Goal: Complete application form: Complete application form

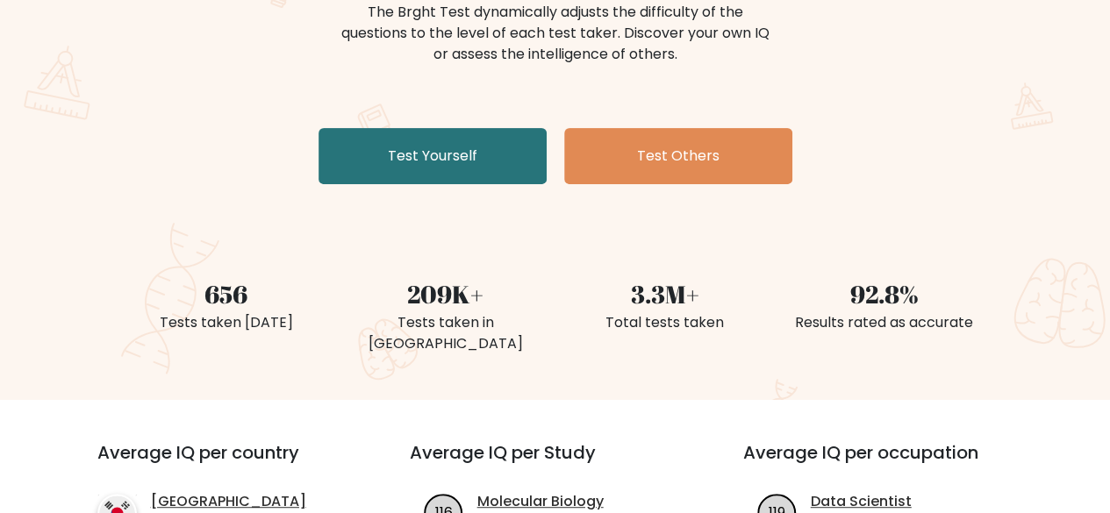
scroll to position [263, 0]
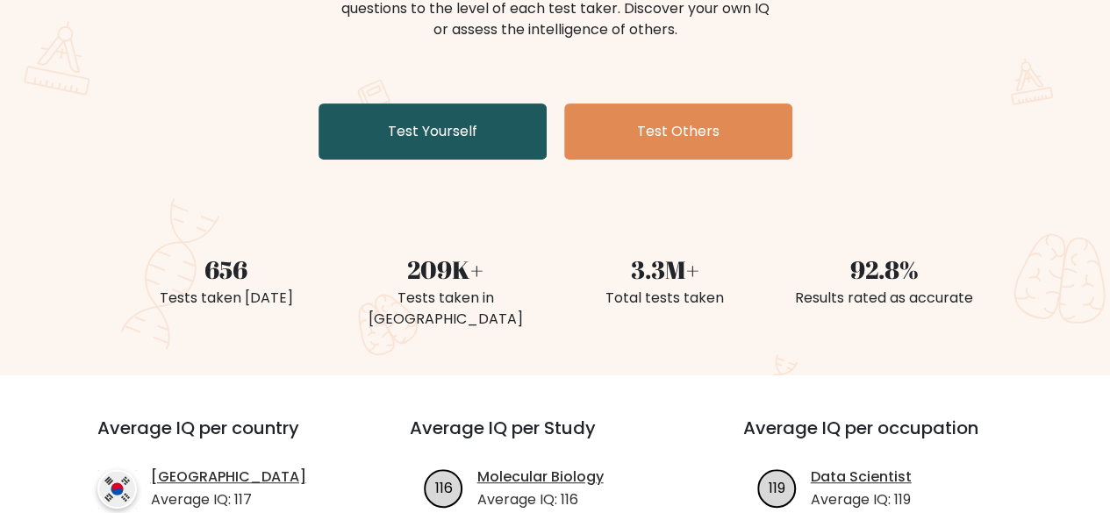
click at [396, 124] on link "Test Yourself" at bounding box center [432, 132] width 228 height 56
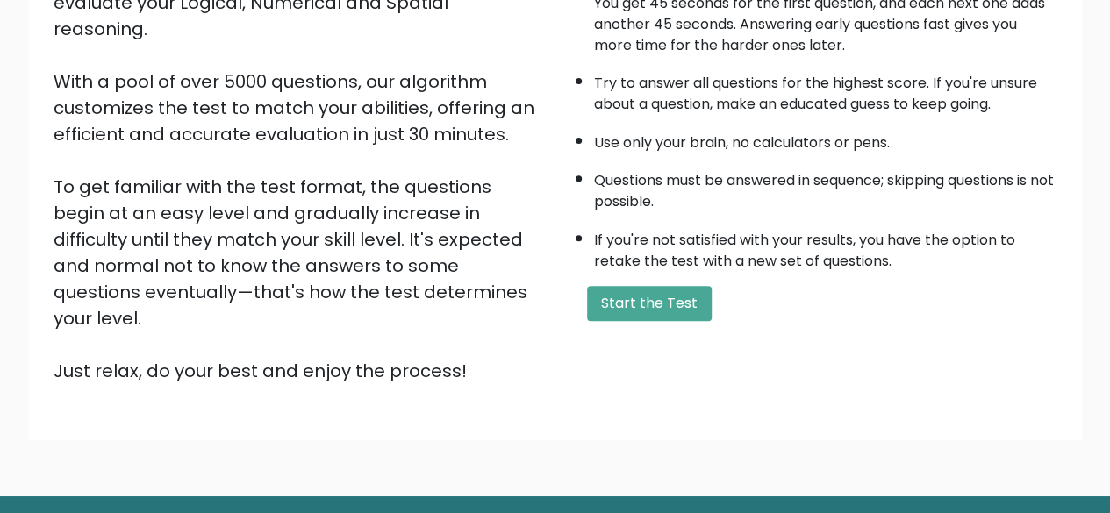
scroll to position [263, 0]
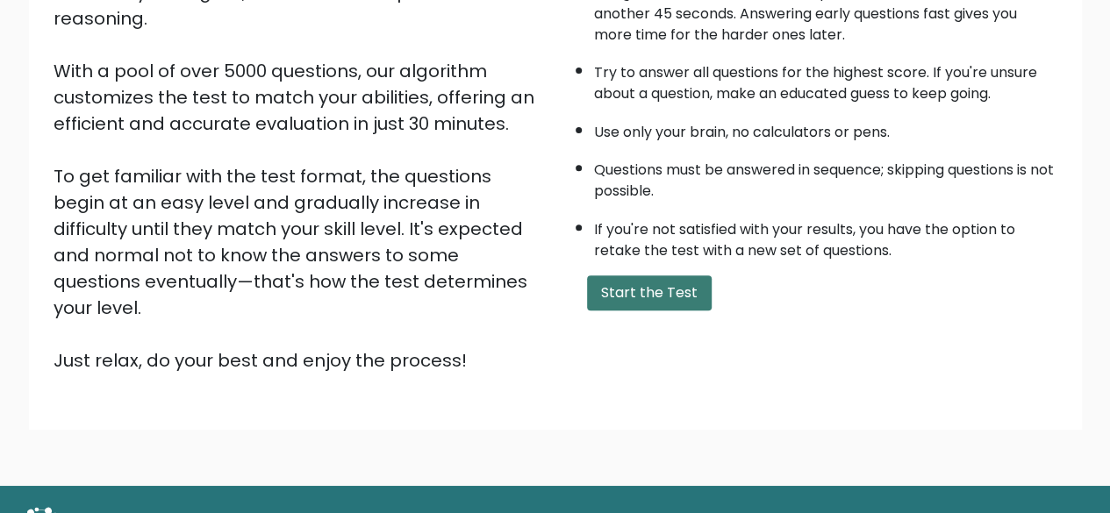
click at [627, 277] on button "Start the Test" at bounding box center [649, 292] width 125 height 35
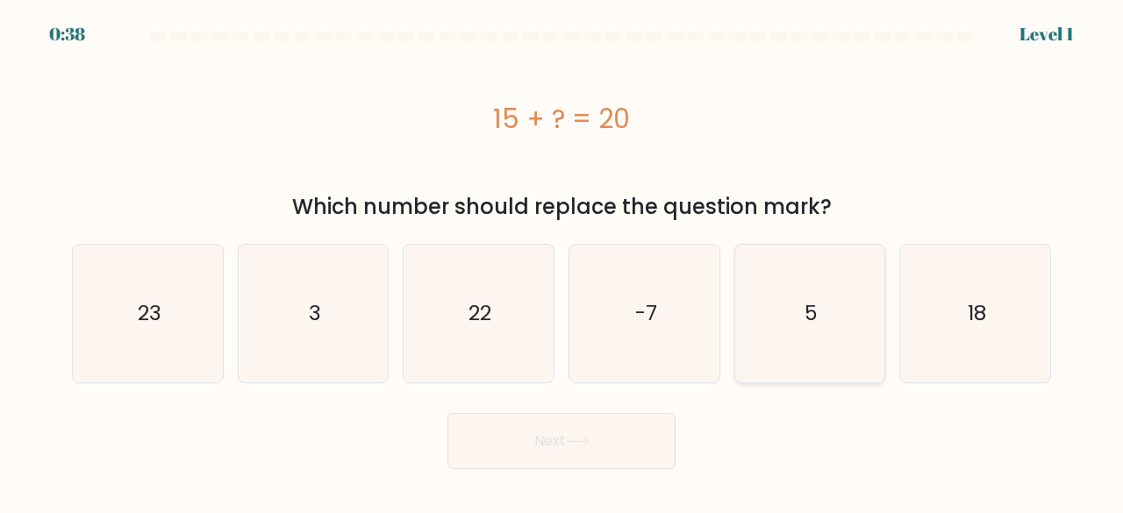
click at [791, 315] on icon "5" at bounding box center [810, 314] width 138 height 138
click at [562, 261] on input "e. 5" at bounding box center [561, 259] width 1 height 4
radio input "true"
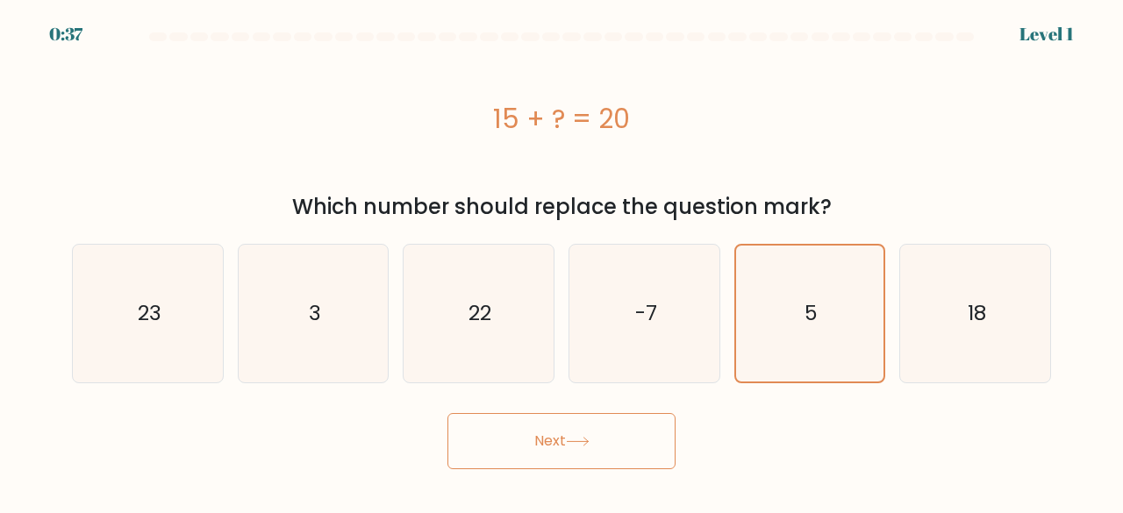
click at [583, 435] on button "Next" at bounding box center [561, 441] width 228 height 56
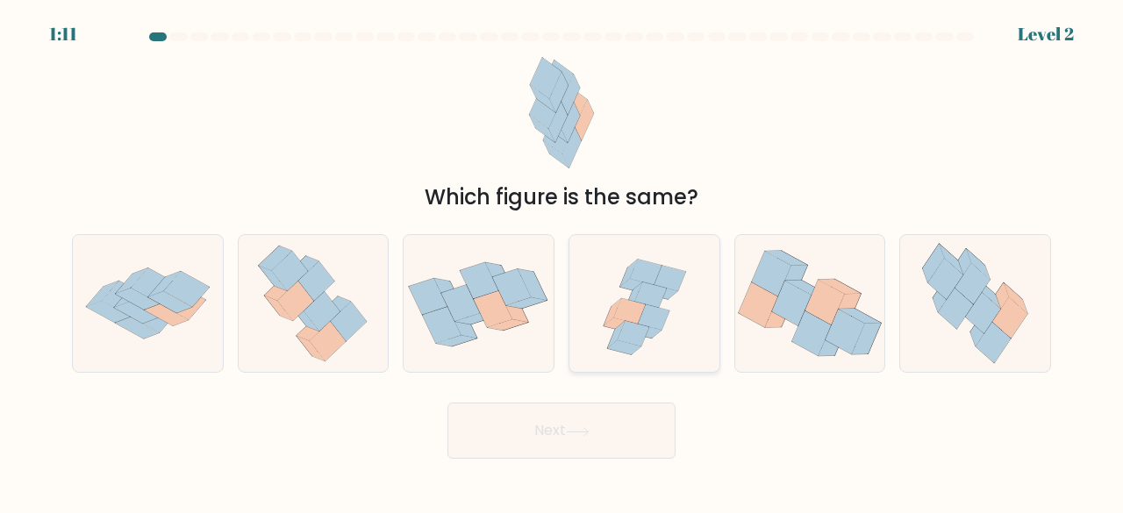
click at [648, 329] on icon at bounding box center [644, 304] width 143 height 138
click at [562, 261] on input "d." at bounding box center [561, 259] width 1 height 4
radio input "true"
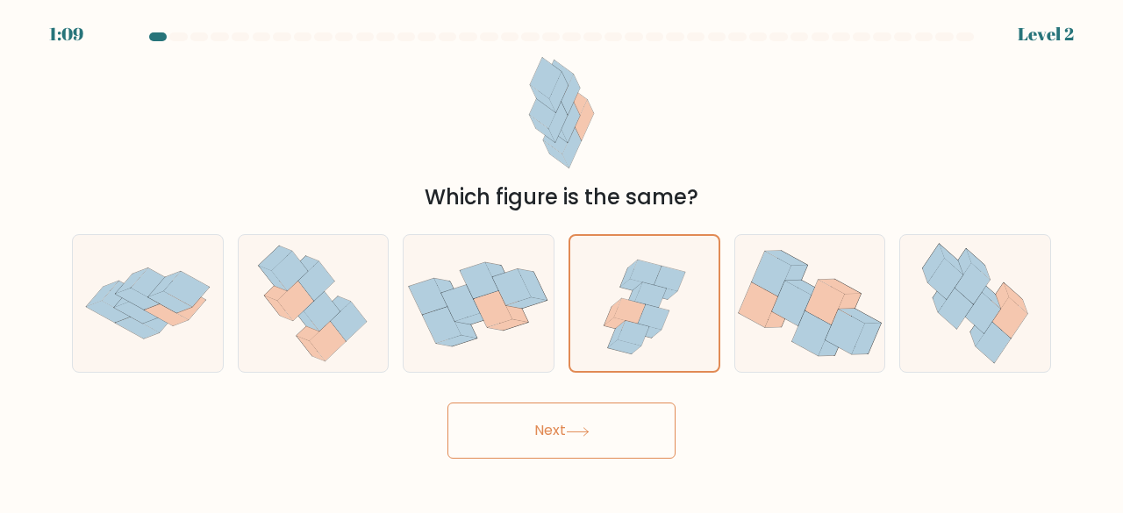
click at [542, 432] on button "Next" at bounding box center [561, 431] width 228 height 56
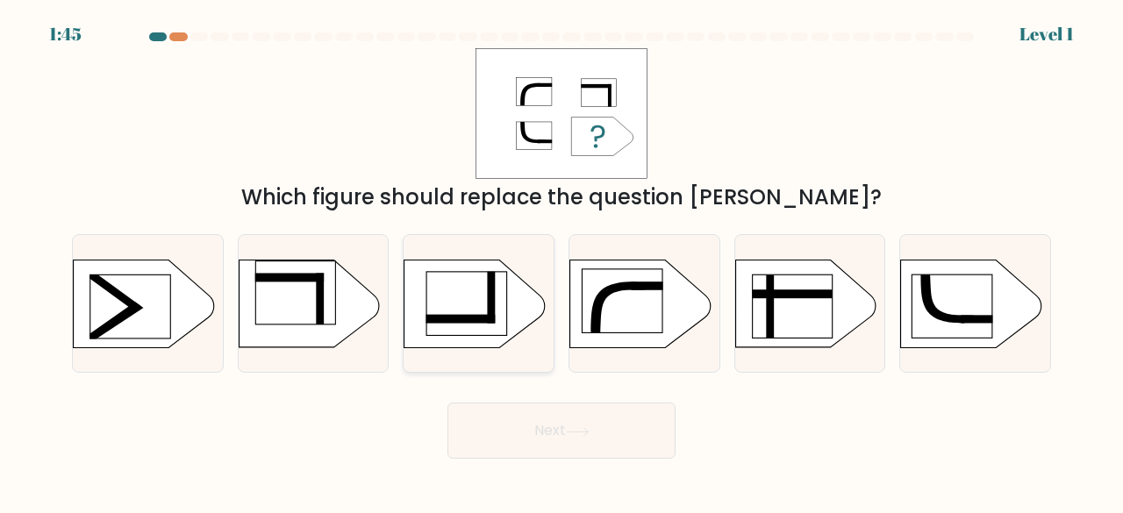
click at [460, 336] on rect at bounding box center [381, 252] width 389 height 296
click at [561, 261] on input "c." at bounding box center [561, 259] width 1 height 4
radio input "true"
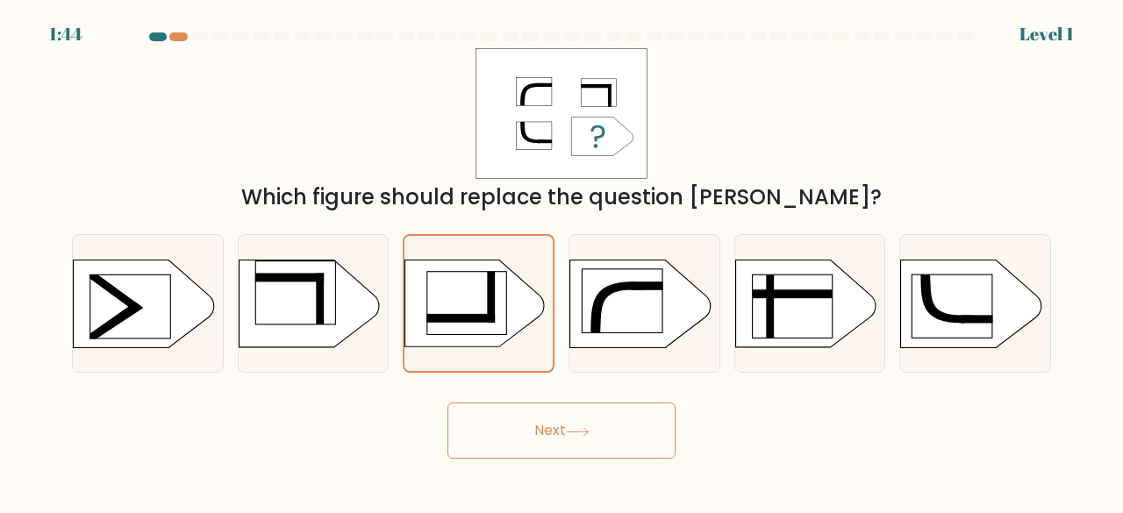
drag, startPoint x: 547, startPoint y: 459, endPoint x: 525, endPoint y: 450, distance: 24.4
click at [547, 458] on body "1:44 Level 1 a." at bounding box center [561, 256] width 1123 height 513
click at [510, 432] on button "Next" at bounding box center [561, 431] width 228 height 56
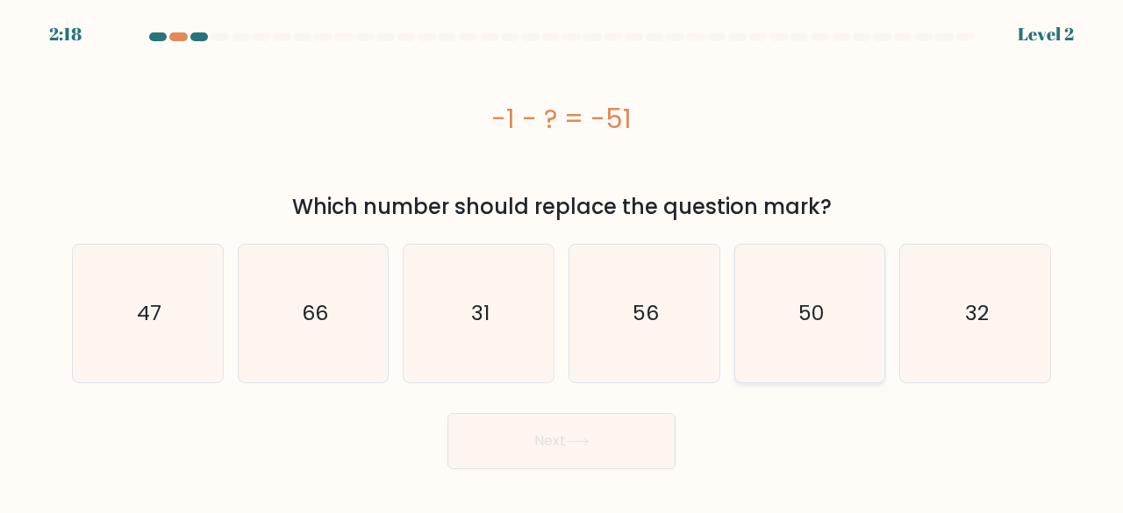
click at [785, 357] on icon "50" at bounding box center [810, 314] width 138 height 138
click at [562, 261] on input "e. 50" at bounding box center [561, 259] width 1 height 4
radio input "true"
click at [518, 438] on button "Next" at bounding box center [561, 441] width 228 height 56
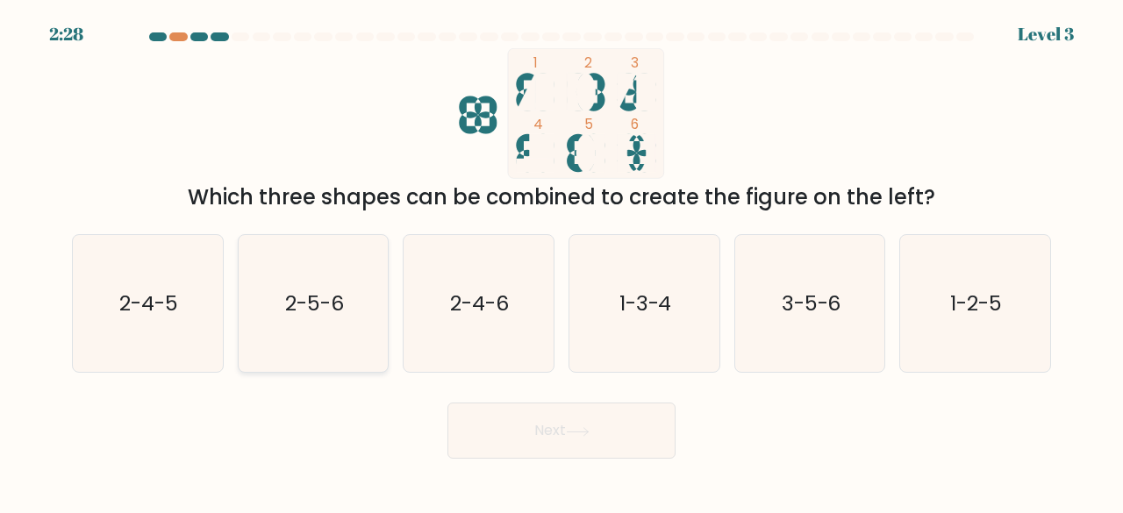
click at [325, 276] on icon "2-5-6" at bounding box center [314, 304] width 138 height 138
click at [561, 261] on input "b. 2-5-6" at bounding box center [561, 259] width 1 height 4
radio input "true"
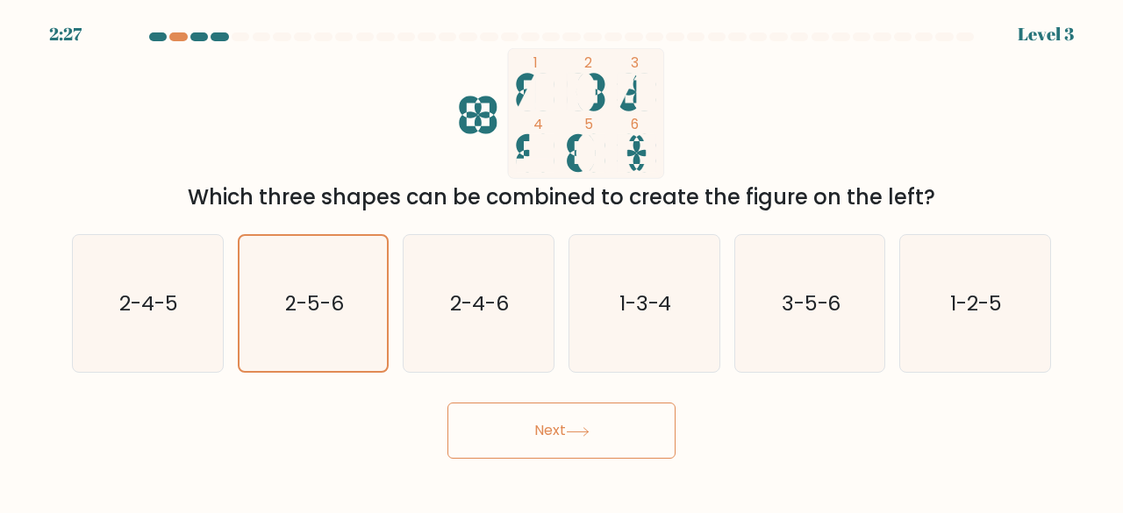
click at [532, 413] on button "Next" at bounding box center [561, 431] width 228 height 56
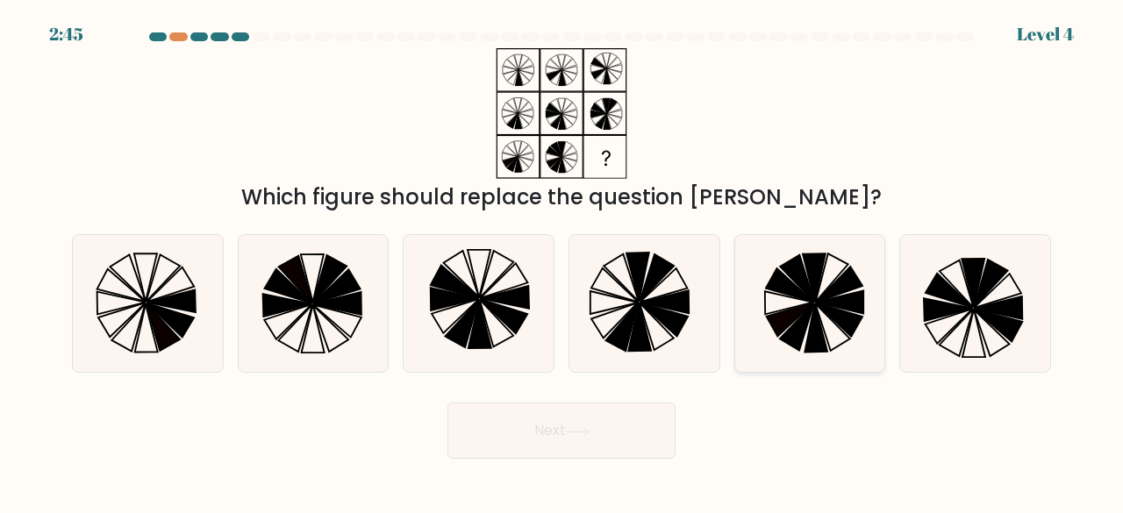
click at [808, 304] on icon at bounding box center [810, 304] width 138 height 138
click at [562, 261] on input "e." at bounding box center [561, 259] width 1 height 4
radio input "true"
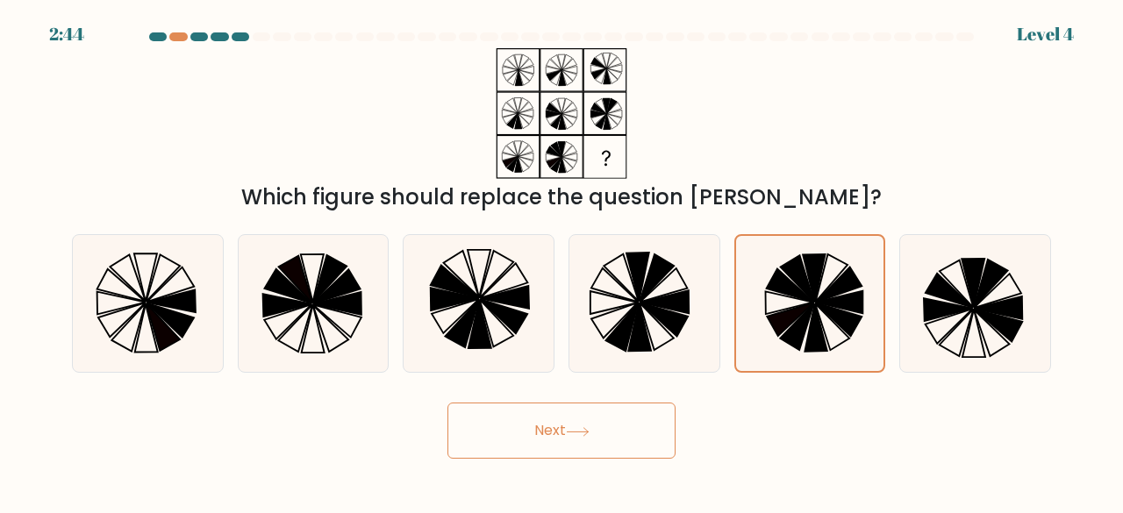
click at [616, 425] on button "Next" at bounding box center [561, 431] width 228 height 56
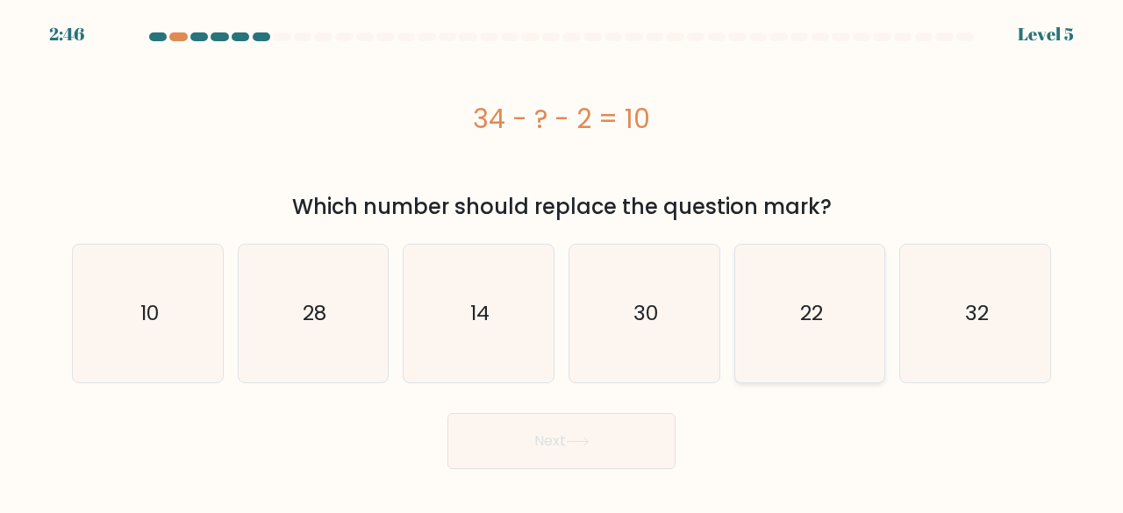
click at [795, 353] on icon "22" at bounding box center [810, 314] width 138 height 138
click at [562, 261] on input "e. 22" at bounding box center [561, 259] width 1 height 4
radio input "true"
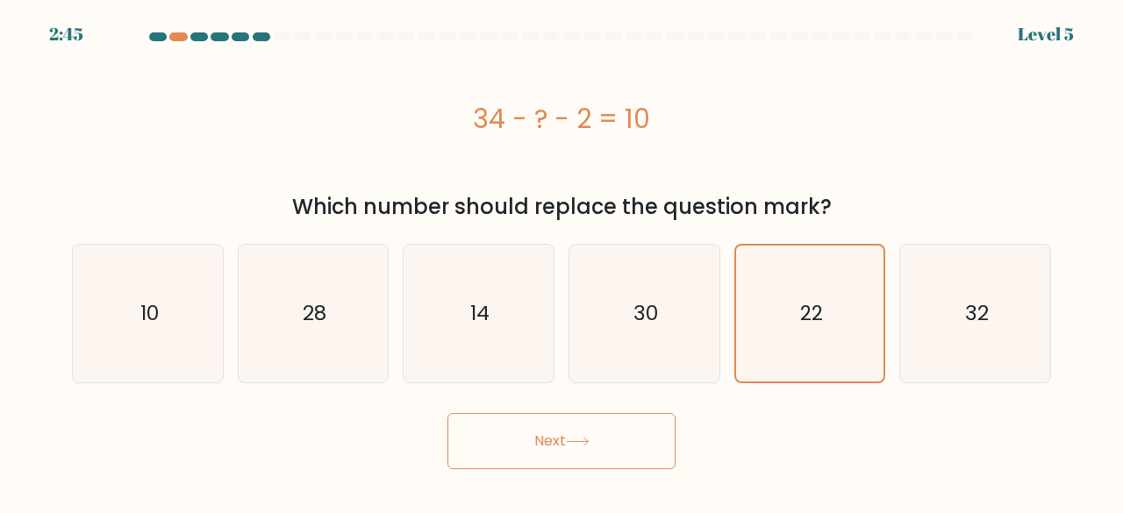
click at [463, 457] on button "Next" at bounding box center [561, 441] width 228 height 56
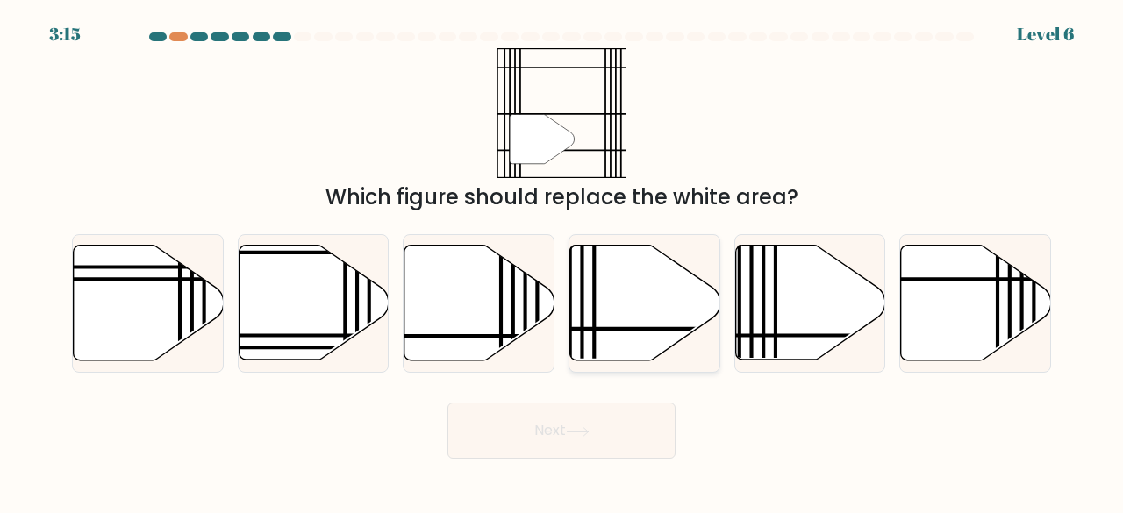
click at [582, 300] on line at bounding box center [582, 243] width 0 height 302
click at [562, 261] on input "d." at bounding box center [561, 259] width 1 height 4
radio input "true"
click at [540, 431] on button "Next" at bounding box center [561, 431] width 228 height 56
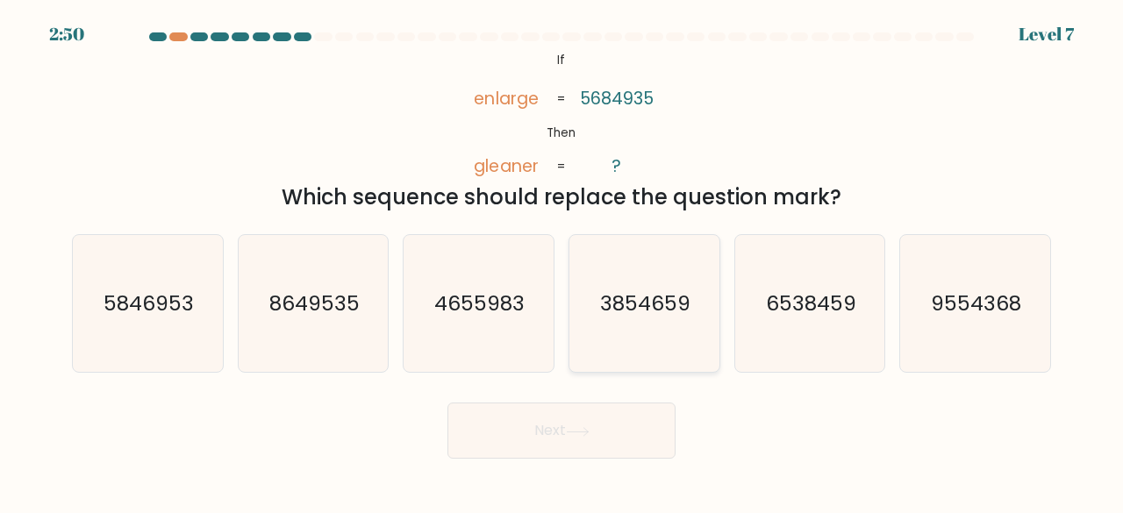
click at [644, 314] on text "3854659" at bounding box center [645, 303] width 90 height 29
click at [562, 261] on input "d. 3854659" at bounding box center [561, 259] width 1 height 4
radio input "true"
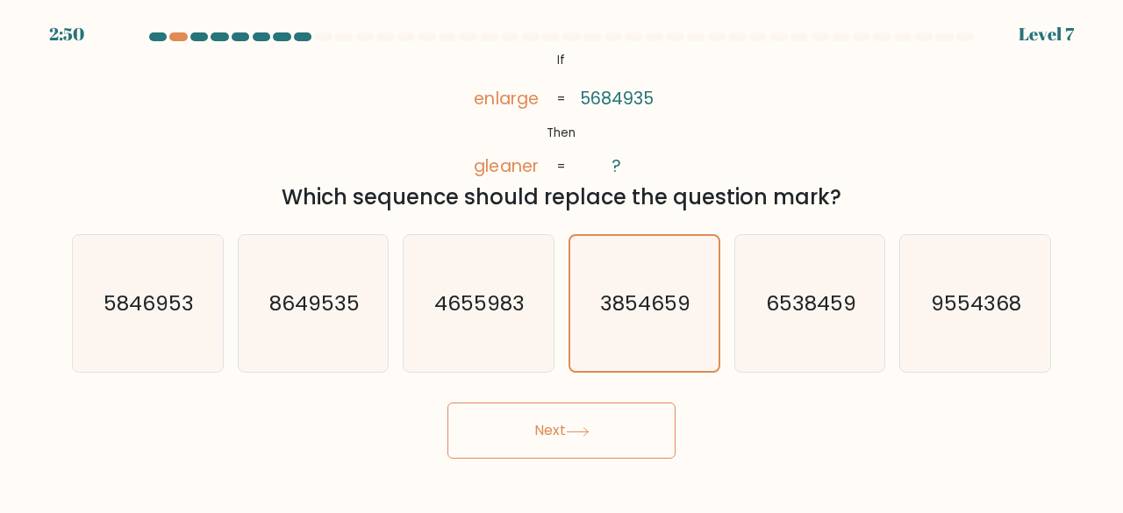
click at [542, 423] on button "Next" at bounding box center [561, 431] width 228 height 56
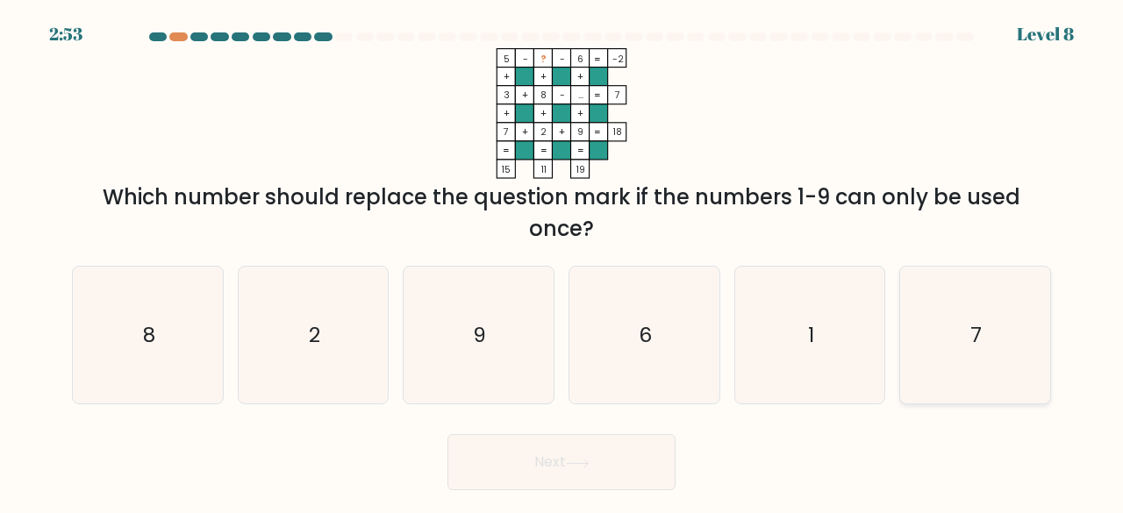
click at [982, 361] on icon "7" at bounding box center [975, 336] width 138 height 138
click at [562, 261] on input "f. 7" at bounding box center [561, 259] width 1 height 4
radio input "true"
click at [534, 455] on button "Next" at bounding box center [561, 462] width 228 height 56
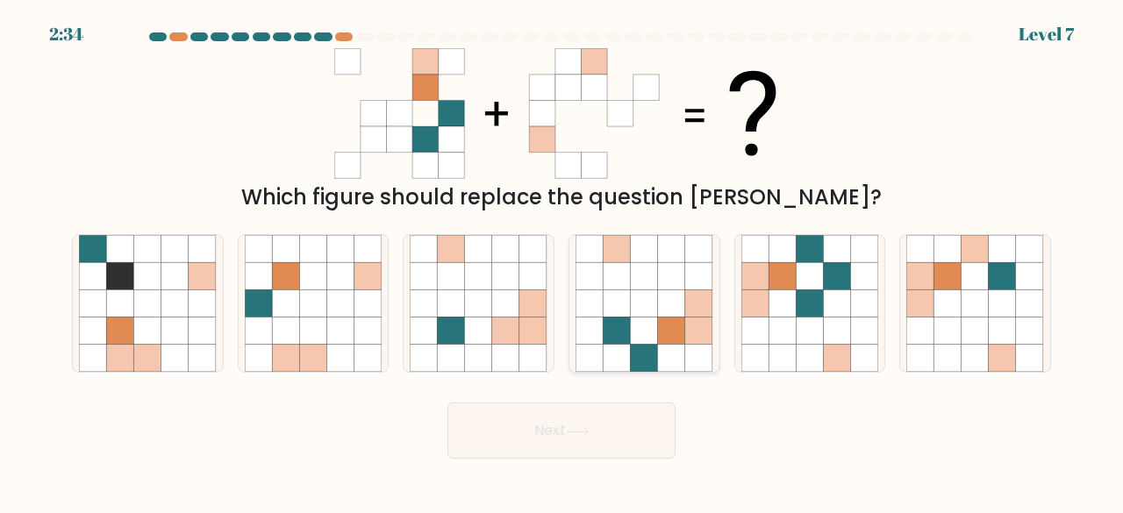
click at [671, 333] on icon at bounding box center [671, 331] width 27 height 27
click at [562, 261] on input "d." at bounding box center [561, 259] width 1 height 4
radio input "true"
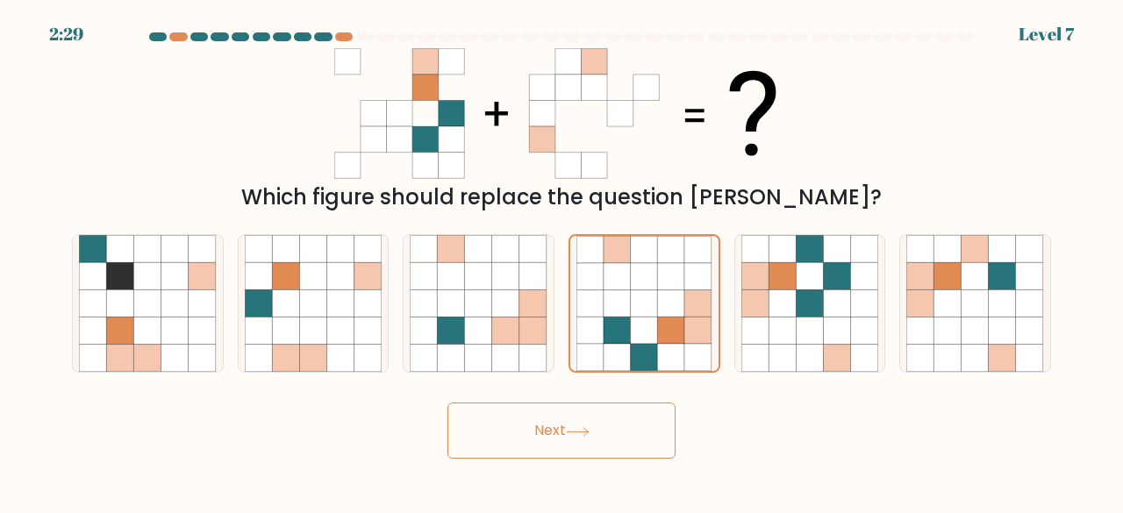
click at [589, 429] on icon at bounding box center [578, 432] width 24 height 10
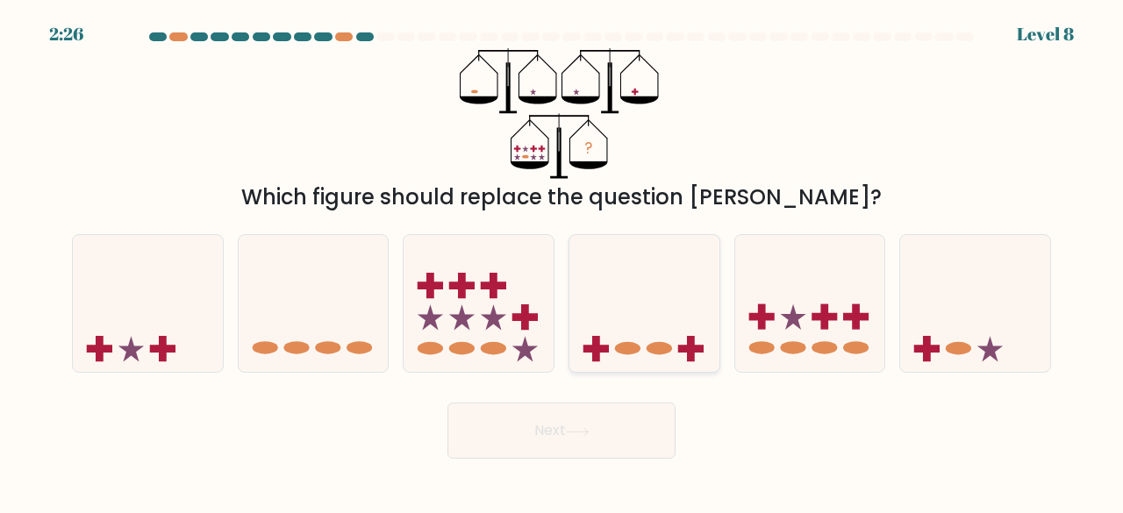
click at [665, 323] on icon at bounding box center [644, 303] width 150 height 124
click at [562, 261] on input "d." at bounding box center [561, 259] width 1 height 4
radio input "true"
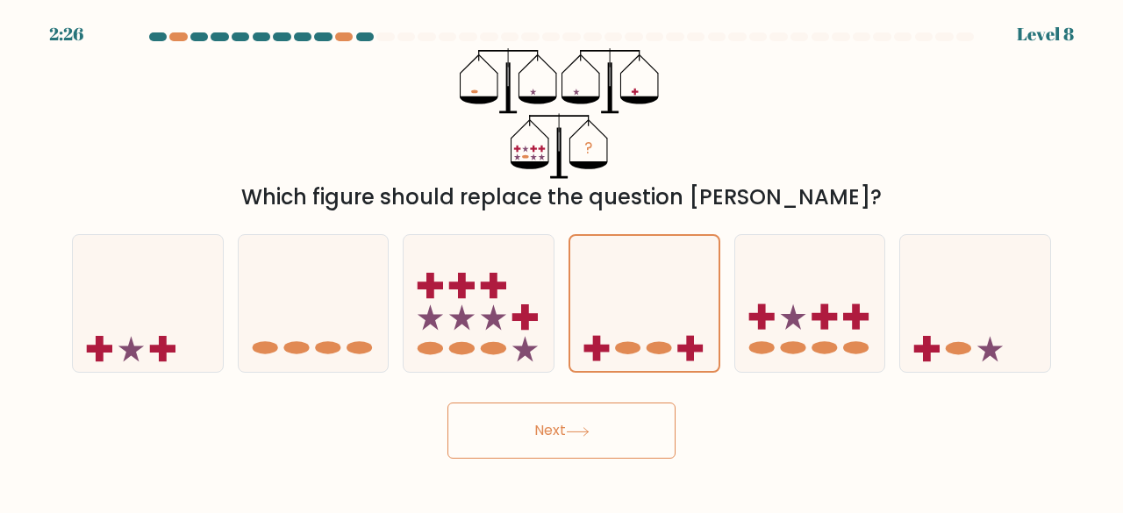
click at [553, 423] on button "Next" at bounding box center [561, 431] width 228 height 56
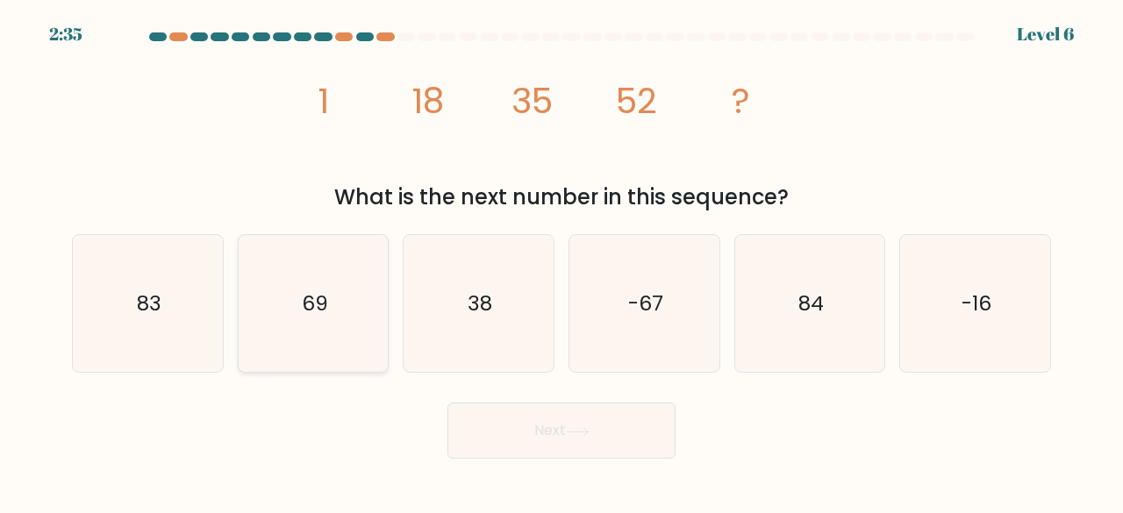
click at [359, 336] on icon "69" at bounding box center [314, 304] width 138 height 138
click at [561, 261] on input "b. 69" at bounding box center [561, 259] width 1 height 4
radio input "true"
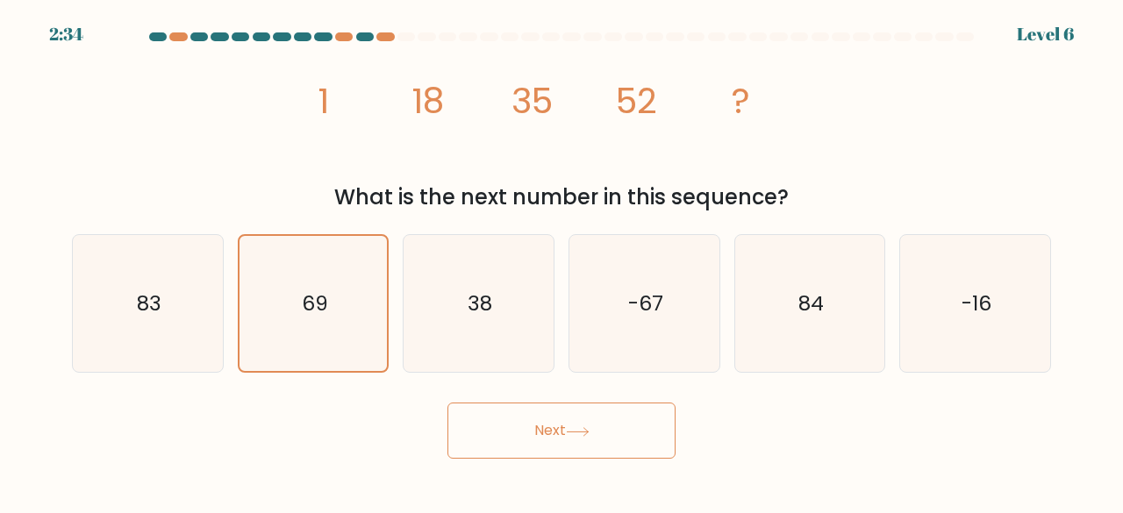
click at [532, 432] on button "Next" at bounding box center [561, 431] width 228 height 56
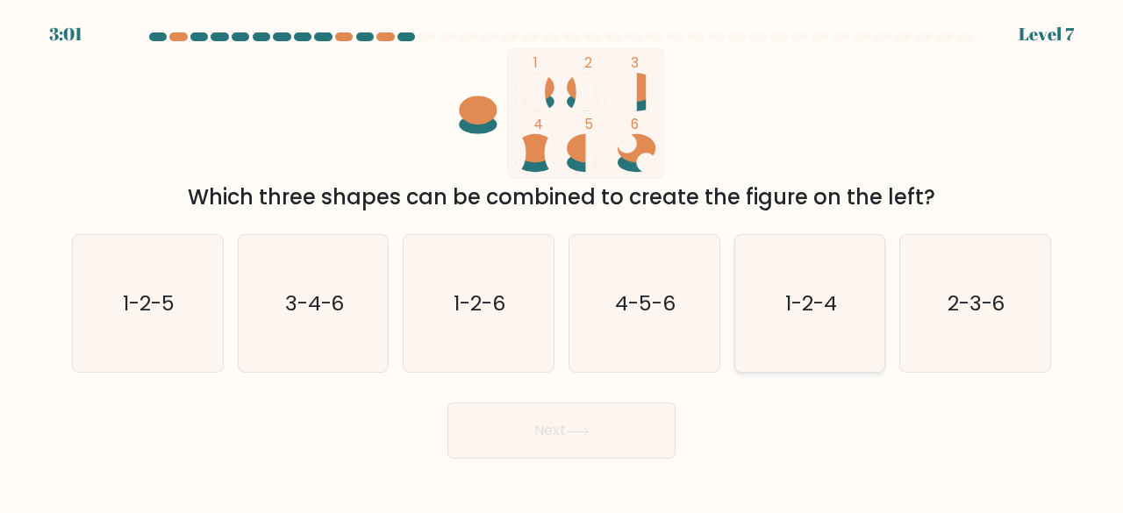
click at [773, 302] on icon "1-2-4" at bounding box center [810, 304] width 138 height 138
click at [562, 261] on input "e. 1-2-4" at bounding box center [561, 259] width 1 height 4
radio input "true"
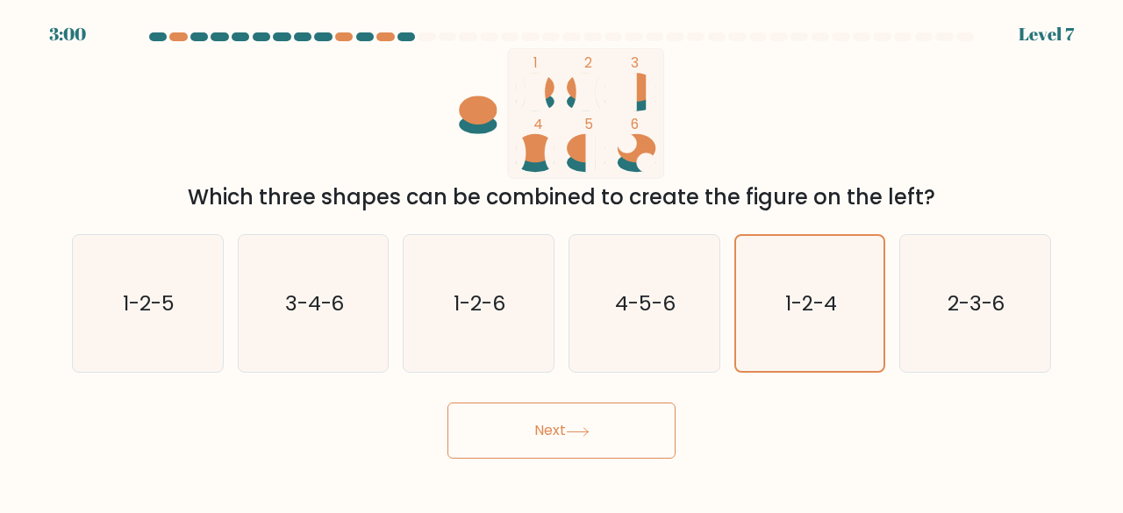
click at [595, 412] on button "Next" at bounding box center [561, 431] width 228 height 56
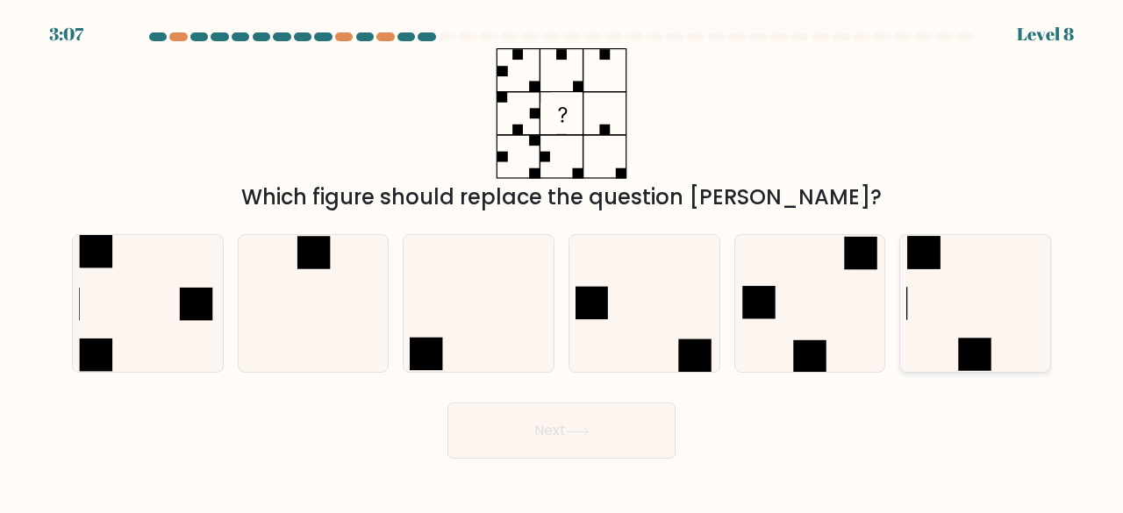
click at [972, 311] on icon at bounding box center [975, 304] width 138 height 138
click at [562, 261] on input "f." at bounding box center [561, 259] width 1 height 4
radio input "true"
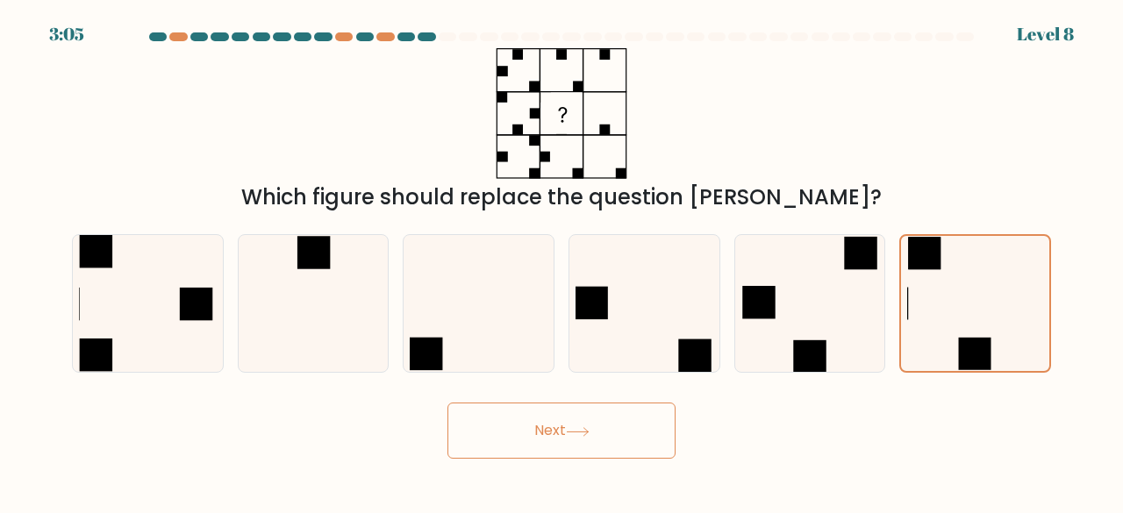
click at [541, 427] on button "Next" at bounding box center [561, 431] width 228 height 56
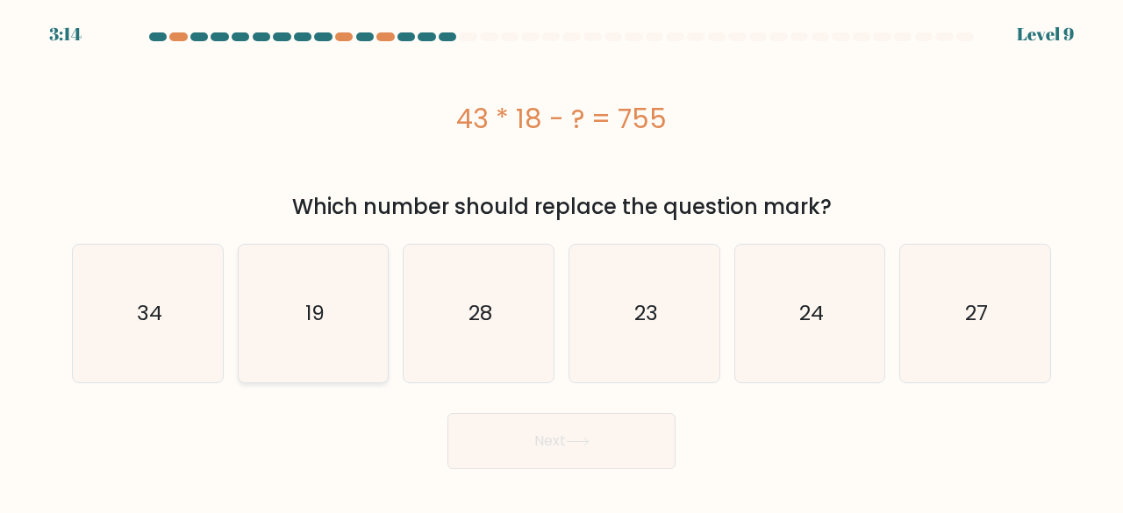
click at [336, 286] on icon "19" at bounding box center [314, 314] width 138 height 138
click at [561, 261] on input "b. 19" at bounding box center [561, 259] width 1 height 4
radio input "true"
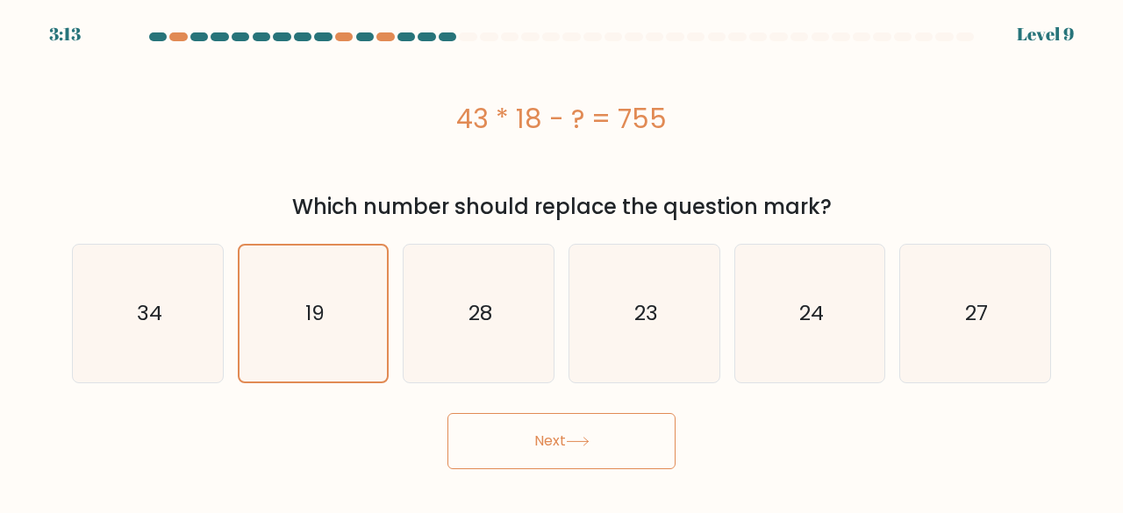
click at [525, 424] on button "Next" at bounding box center [561, 441] width 228 height 56
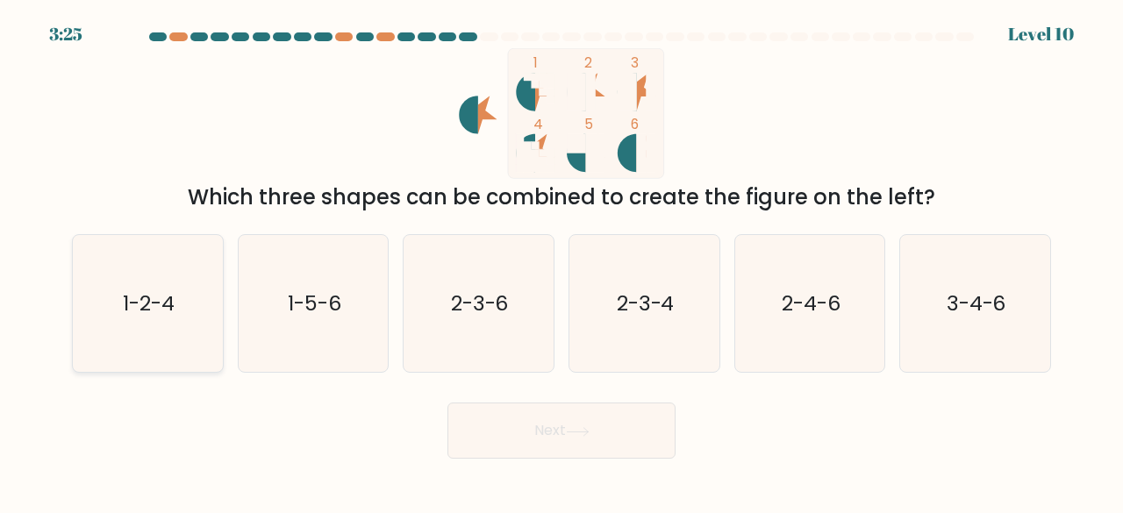
click at [161, 255] on icon "1-2-4" at bounding box center [148, 304] width 138 height 138
click at [561, 257] on input "a. 1-2-4" at bounding box center [561, 259] width 1 height 4
radio input "true"
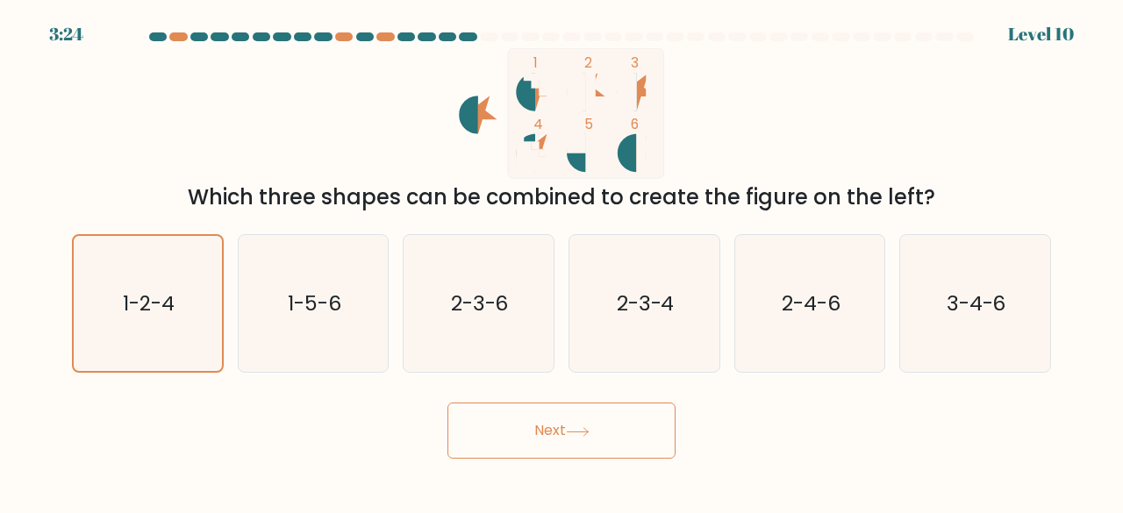
click at [528, 426] on button "Next" at bounding box center [561, 431] width 228 height 56
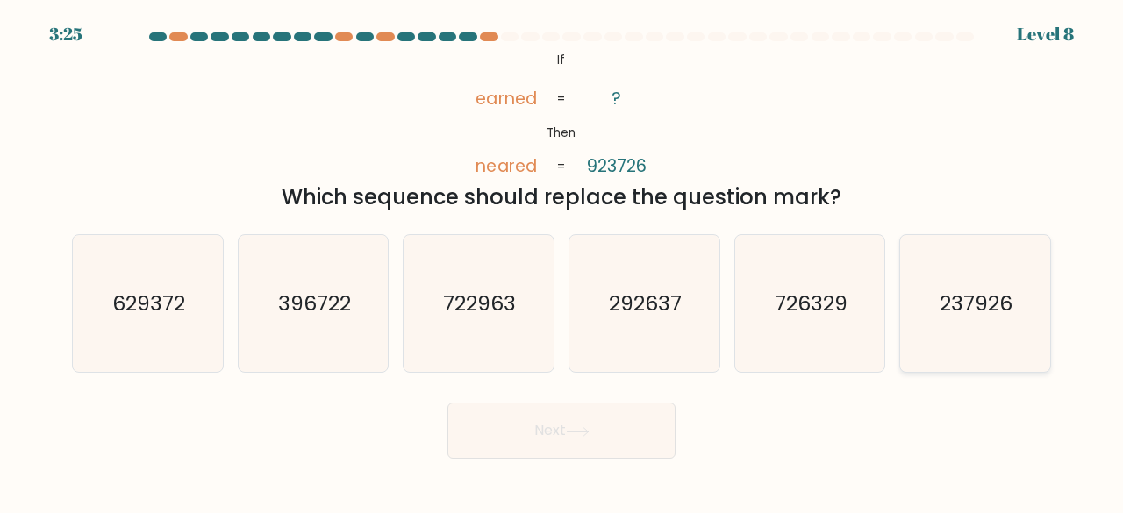
click at [993, 337] on icon "237926" at bounding box center [975, 304] width 138 height 138
click at [562, 261] on input "f. 237926" at bounding box center [561, 259] width 1 height 4
radio input "true"
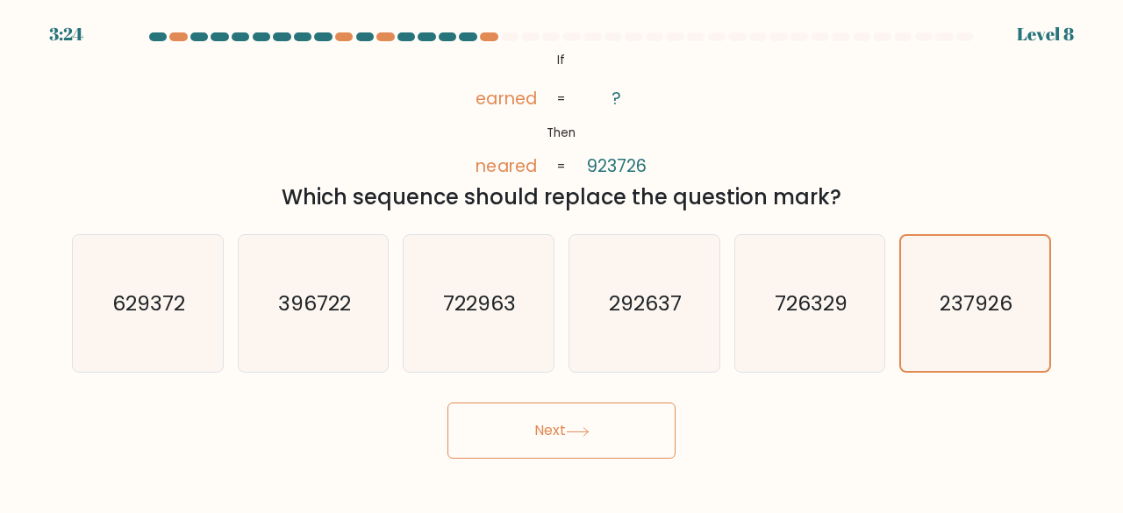
click at [561, 419] on button "Next" at bounding box center [561, 431] width 228 height 56
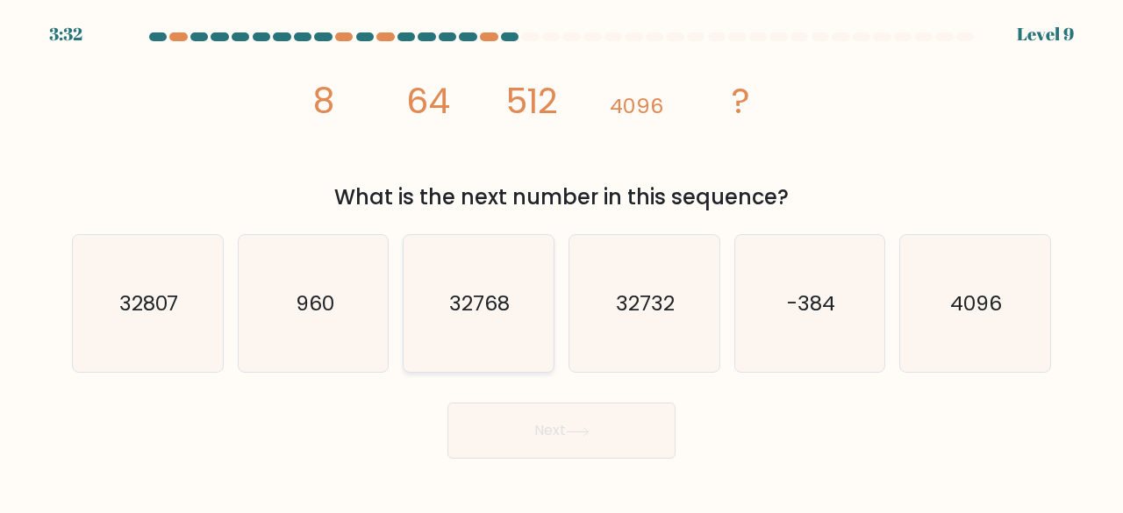
click at [518, 346] on icon "32768" at bounding box center [479, 304] width 138 height 138
click at [561, 261] on input "c. 32768" at bounding box center [561, 259] width 1 height 4
radio input "true"
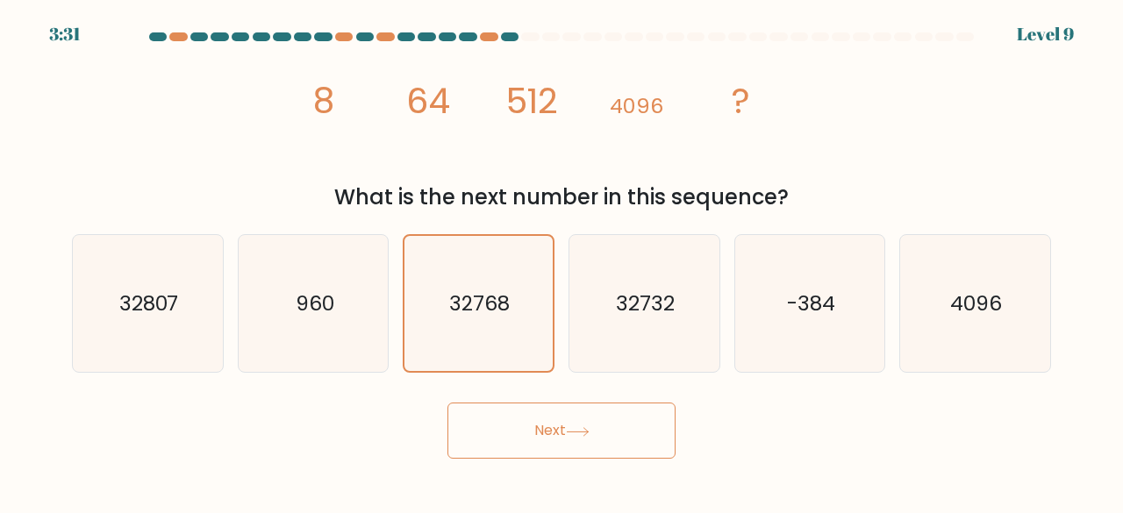
click at [588, 418] on button "Next" at bounding box center [561, 431] width 228 height 56
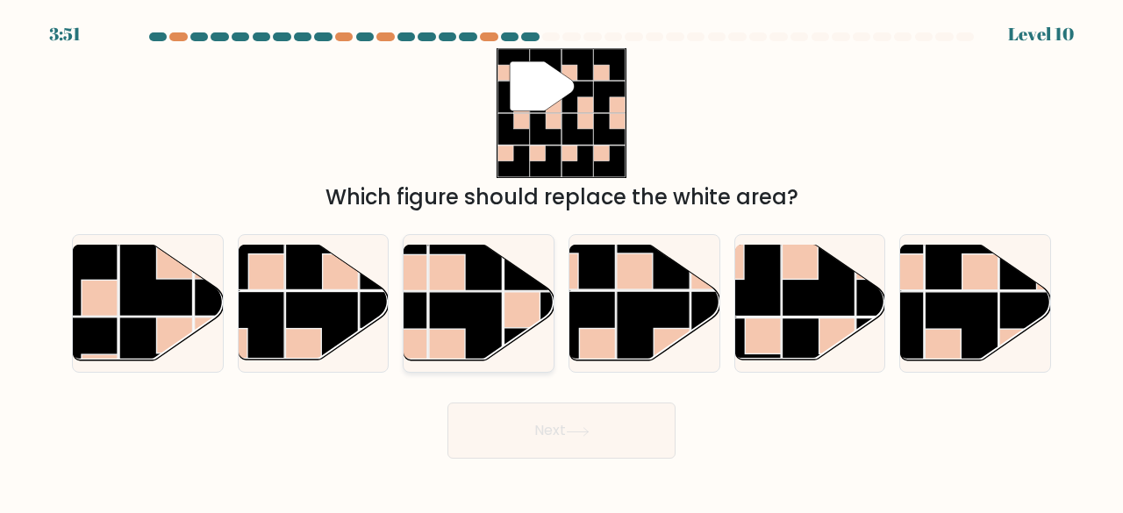
click at [514, 310] on rect at bounding box center [522, 310] width 36 height 36
click at [561, 261] on input "c." at bounding box center [561, 259] width 1 height 4
radio input "true"
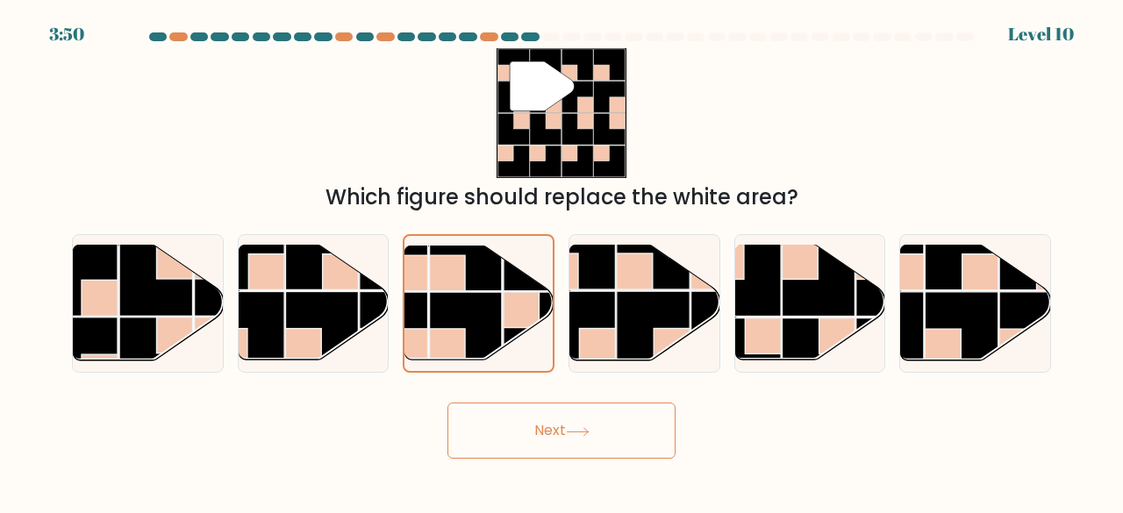
click at [525, 426] on button "Next" at bounding box center [561, 431] width 228 height 56
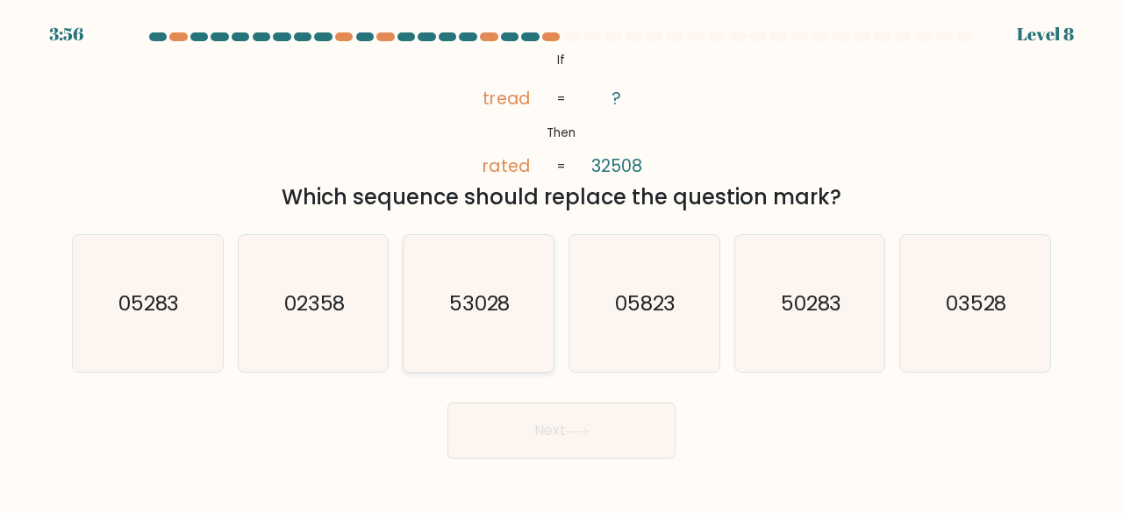
click at [481, 325] on icon "53028" at bounding box center [479, 304] width 138 height 138
click at [561, 261] on input "c. 53028" at bounding box center [561, 259] width 1 height 4
radio input "true"
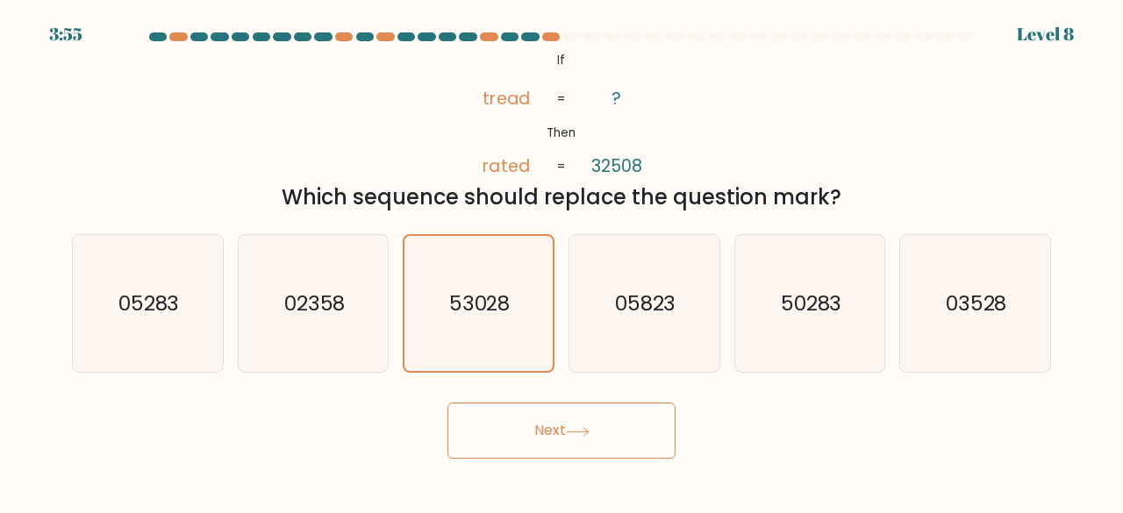
click at [525, 438] on button "Next" at bounding box center [561, 431] width 228 height 56
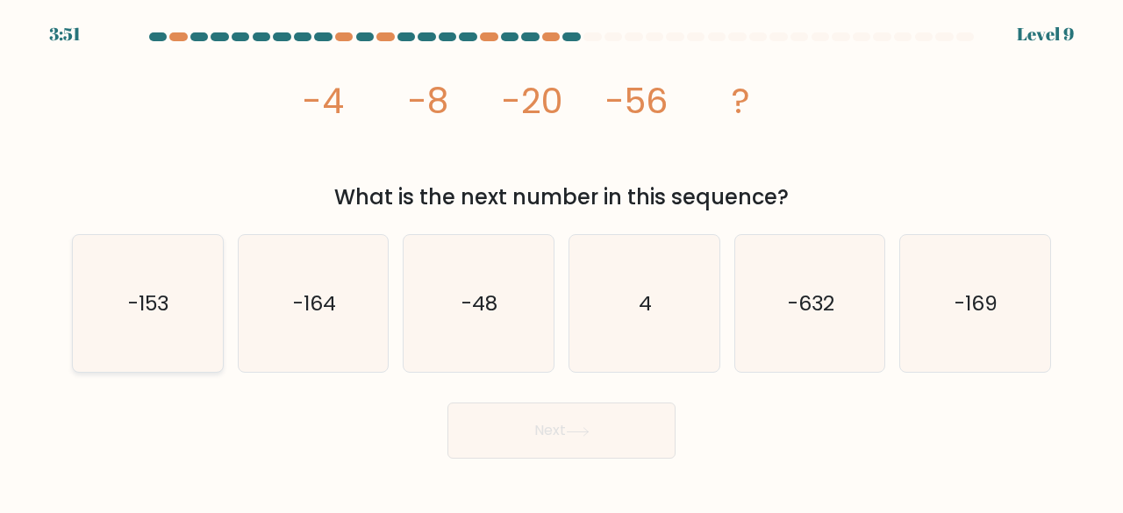
click at [114, 315] on icon "-153" at bounding box center [148, 304] width 138 height 138
click at [561, 261] on input "a. -153" at bounding box center [561, 259] width 1 height 4
radio input "true"
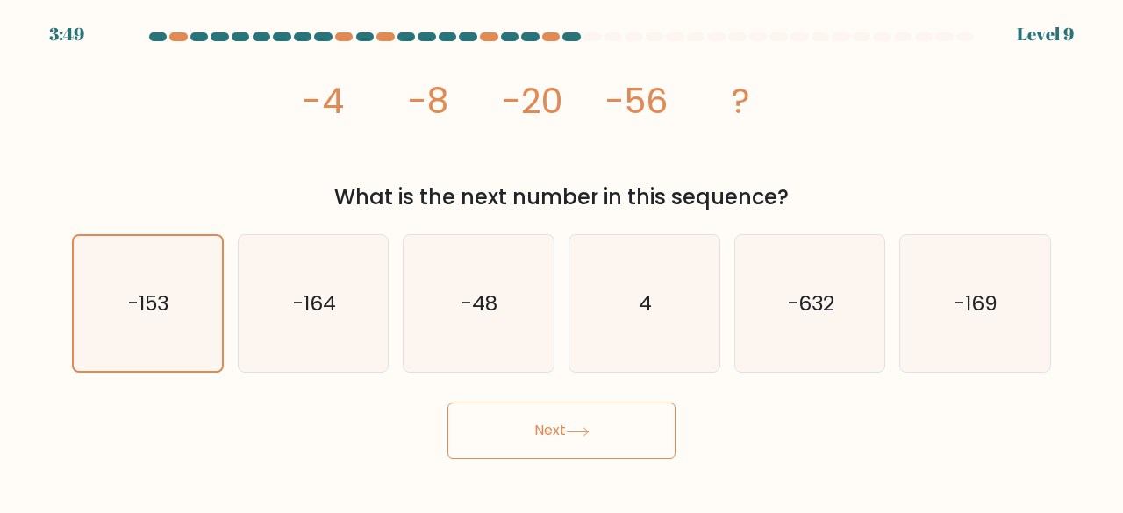
click at [549, 425] on button "Next" at bounding box center [561, 431] width 228 height 56
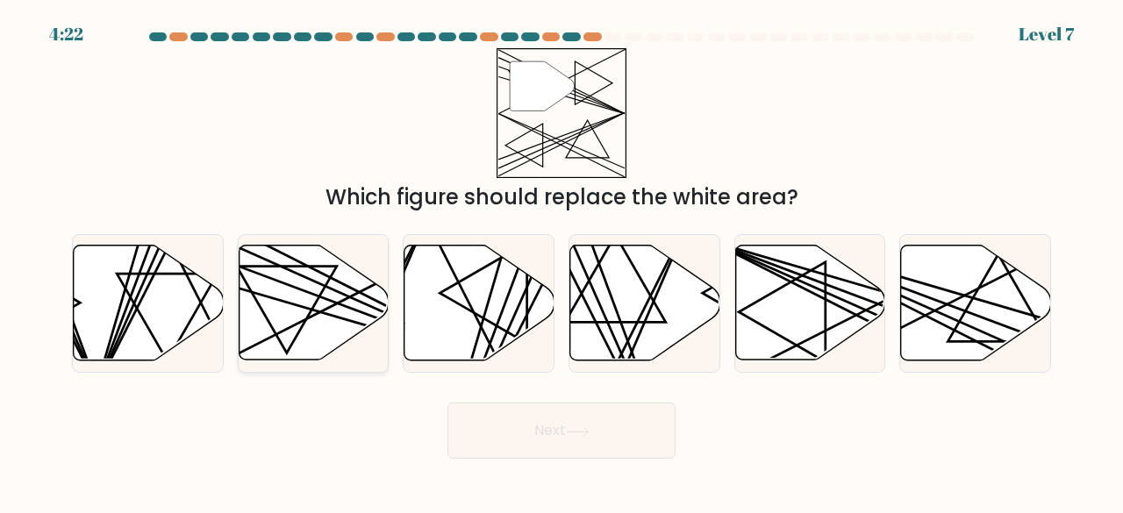
click at [294, 324] on icon at bounding box center [314, 303] width 150 height 115
click at [561, 261] on input "b." at bounding box center [561, 259] width 1 height 4
radio input "true"
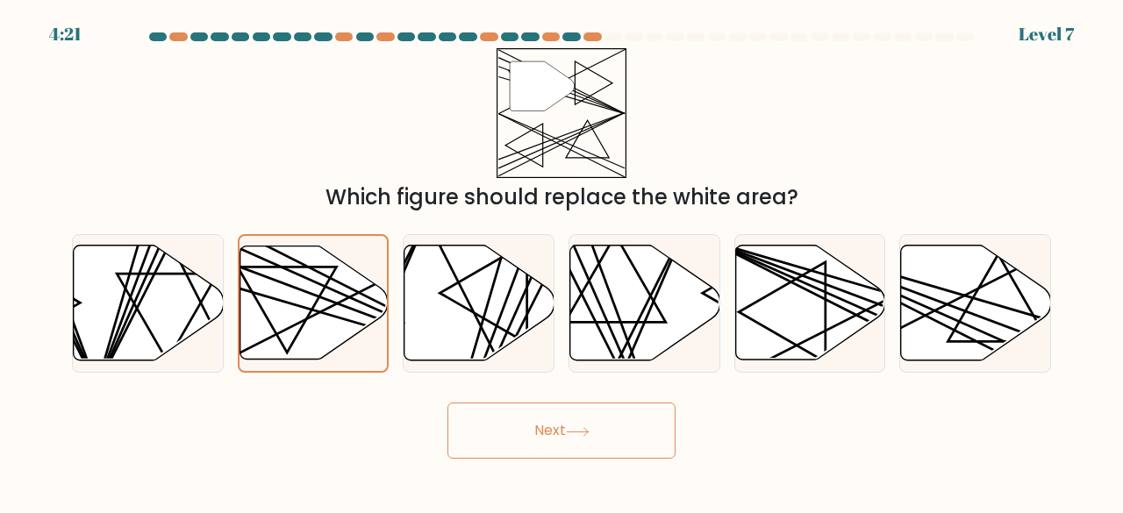
click at [551, 427] on button "Next" at bounding box center [561, 431] width 228 height 56
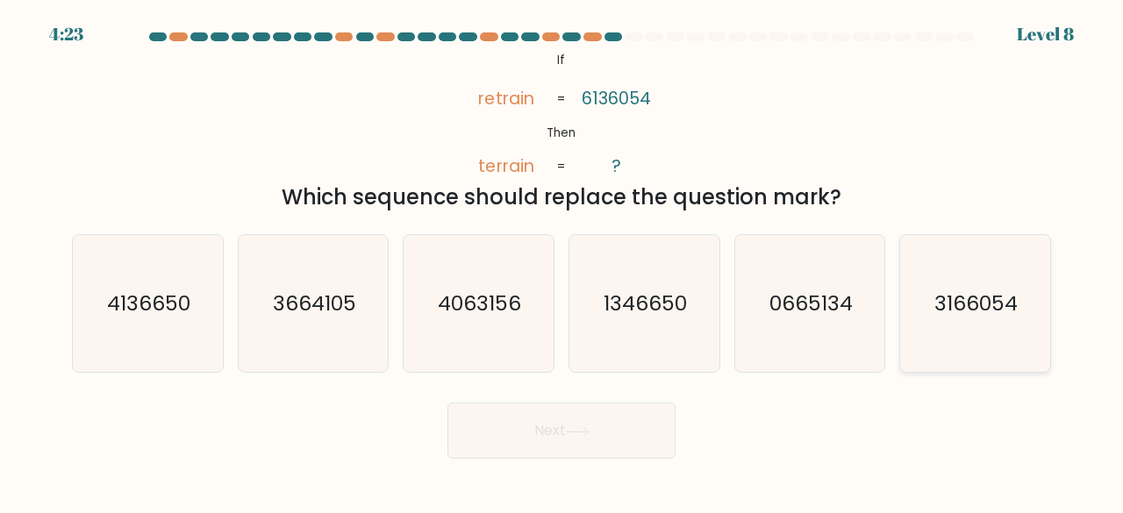
click at [984, 322] on icon "3166054" at bounding box center [975, 304] width 138 height 138
click at [562, 261] on input "f. 3166054" at bounding box center [561, 259] width 1 height 4
radio input "true"
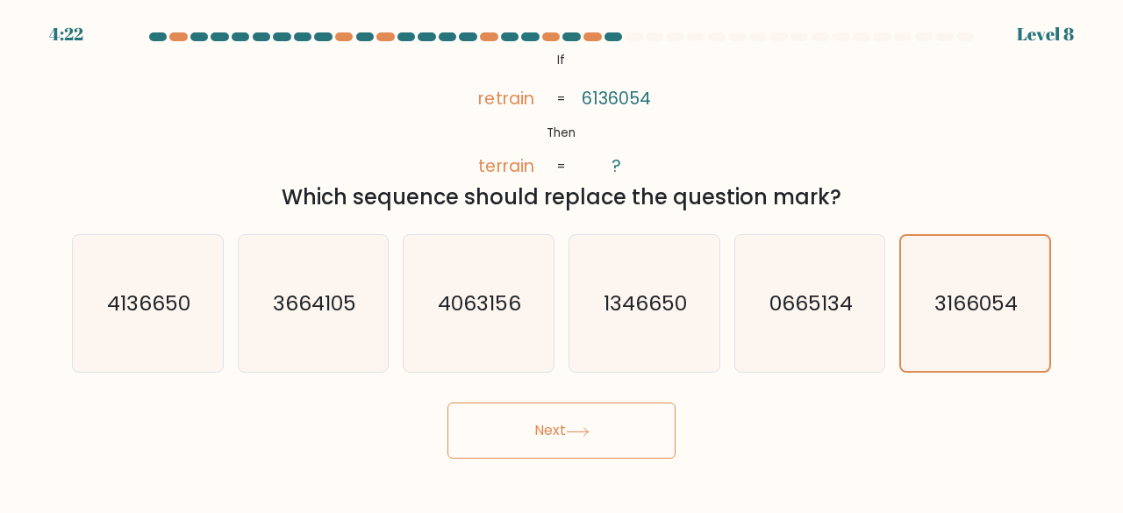
click at [598, 441] on button "Next" at bounding box center [561, 431] width 228 height 56
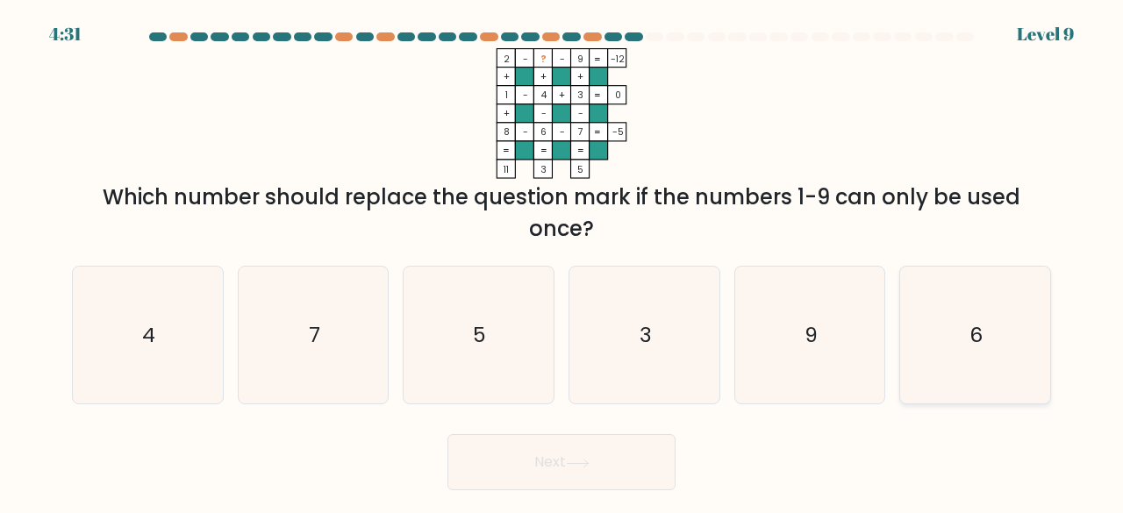
drag, startPoint x: 949, startPoint y: 368, endPoint x: 929, endPoint y: 370, distance: 20.3
click at [949, 368] on icon "6" at bounding box center [975, 336] width 138 height 138
click at [562, 261] on input "f. 6" at bounding box center [561, 259] width 1 height 4
radio input "true"
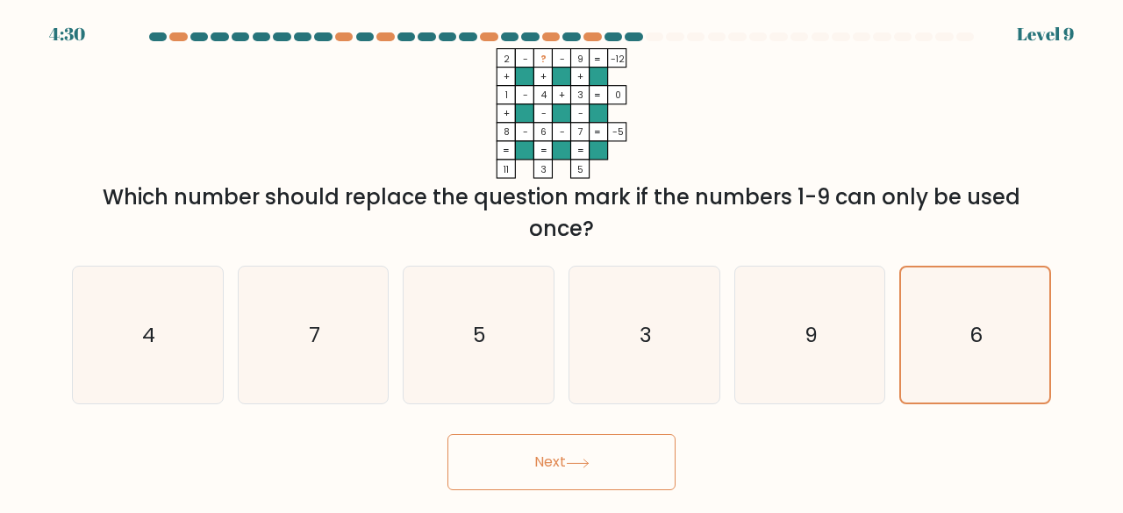
click at [531, 451] on button "Next" at bounding box center [561, 462] width 228 height 56
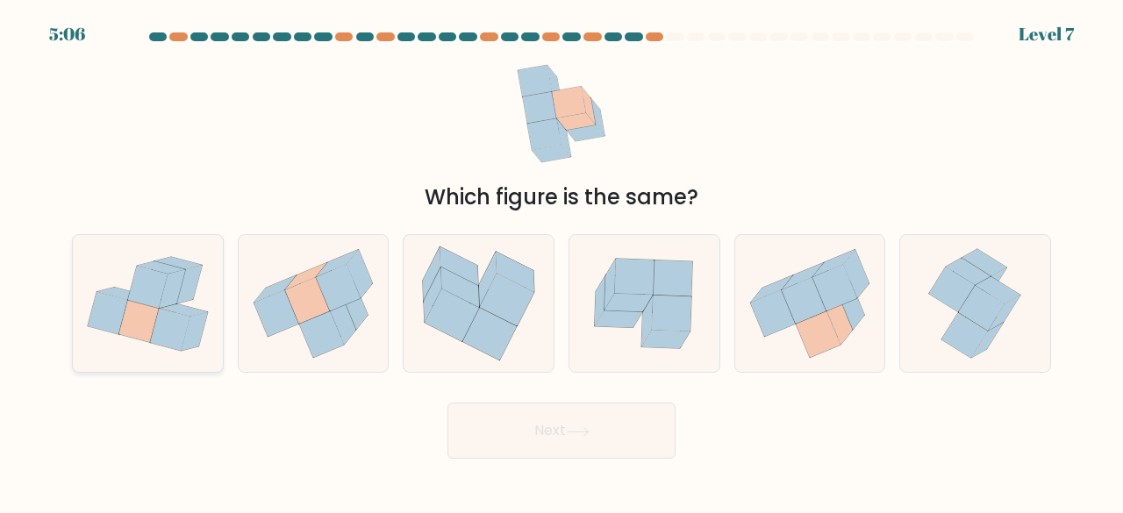
click at [164, 322] on icon at bounding box center [169, 329] width 39 height 42
click at [561, 261] on input "a." at bounding box center [561, 259] width 1 height 4
radio input "true"
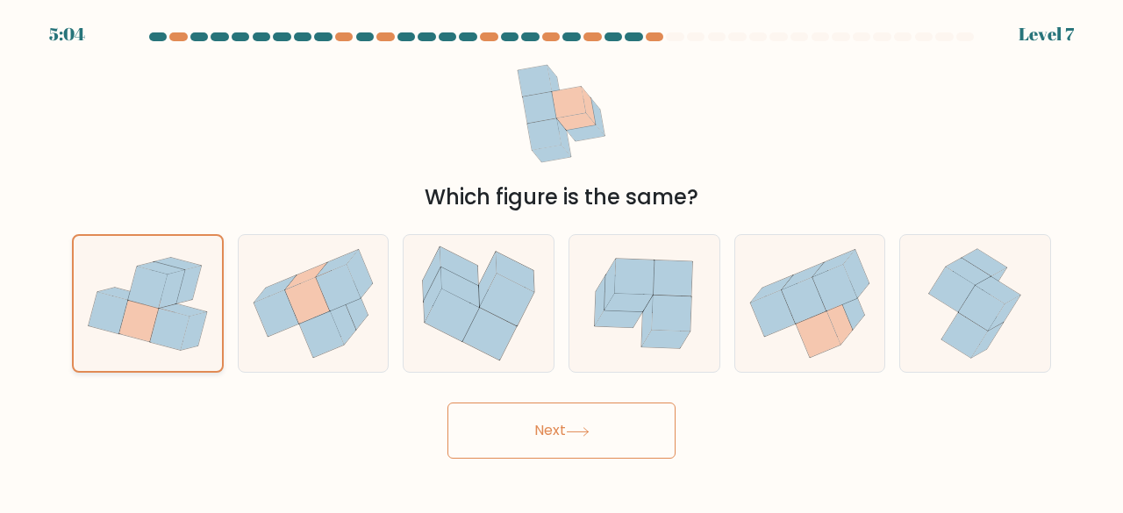
click at [118, 338] on icon at bounding box center [148, 304] width 148 height 132
click at [561, 261] on input "a." at bounding box center [561, 259] width 1 height 4
click at [774, 356] on icon at bounding box center [810, 304] width 150 height 134
click at [562, 261] on input "e." at bounding box center [561, 259] width 1 height 4
radio input "true"
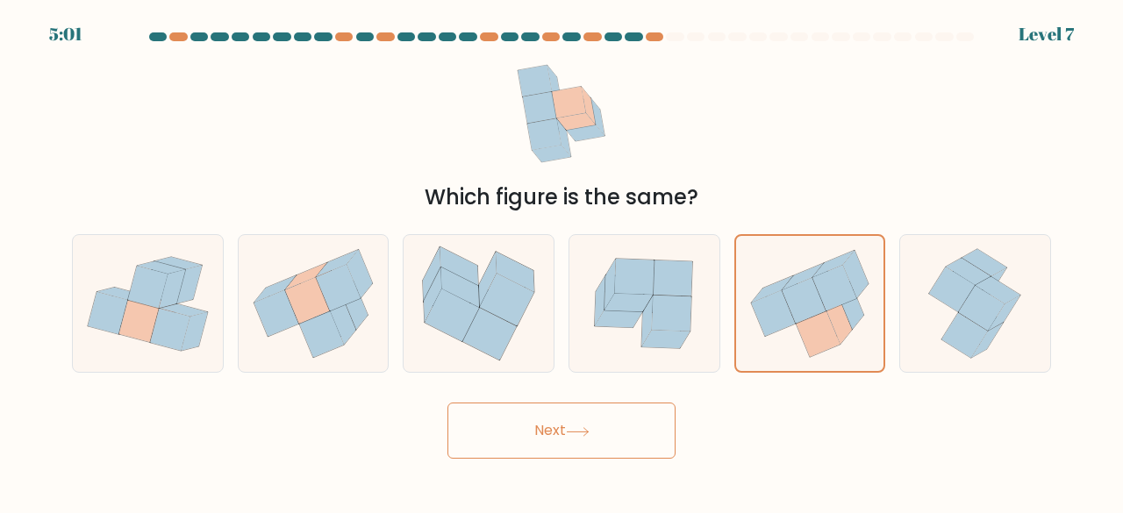
click at [586, 411] on button "Next" at bounding box center [561, 431] width 228 height 56
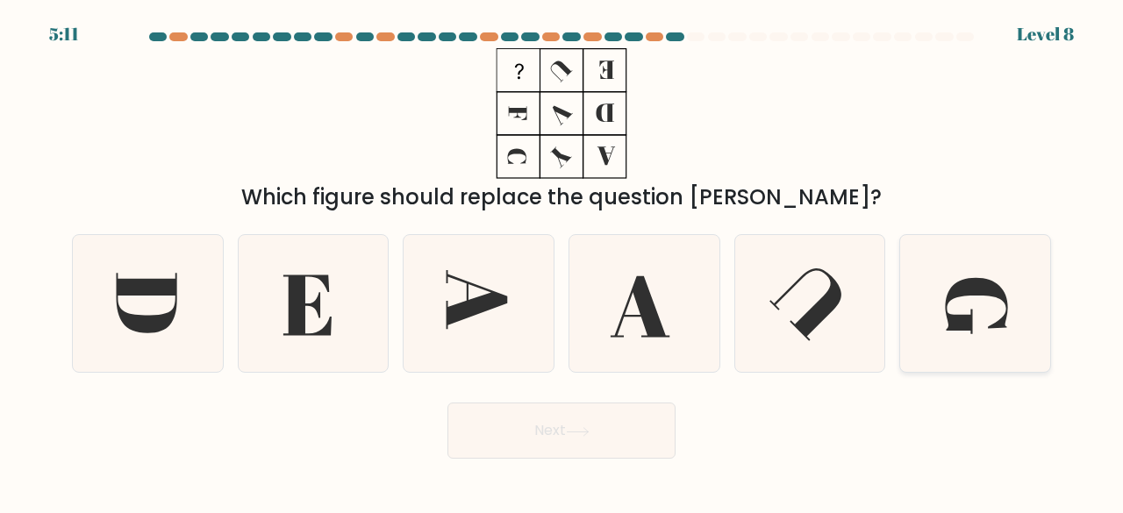
click at [967, 290] on icon at bounding box center [977, 306] width 63 height 56
click at [562, 261] on input "f." at bounding box center [561, 259] width 1 height 4
radio input "true"
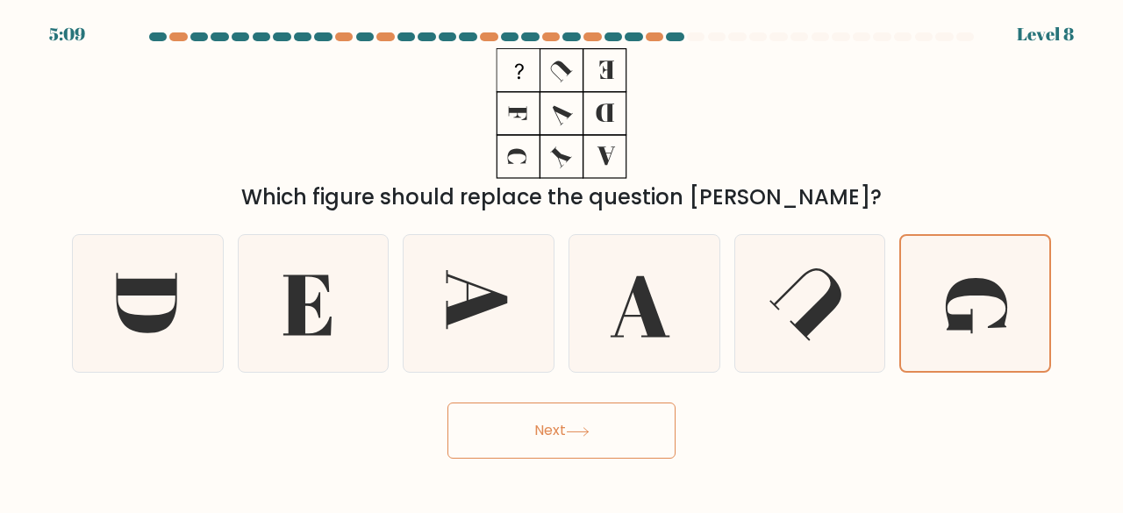
click at [558, 424] on button "Next" at bounding box center [561, 431] width 228 height 56
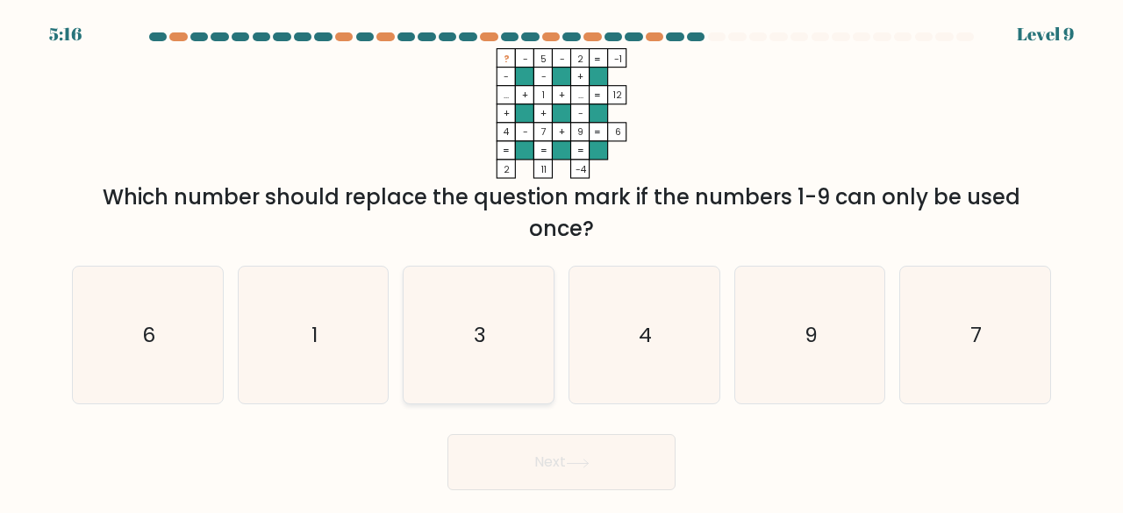
click at [459, 357] on icon "3" at bounding box center [479, 336] width 138 height 138
click at [561, 261] on input "c. 3" at bounding box center [561, 259] width 1 height 4
radio input "true"
click at [522, 463] on button "Next" at bounding box center [561, 462] width 228 height 56
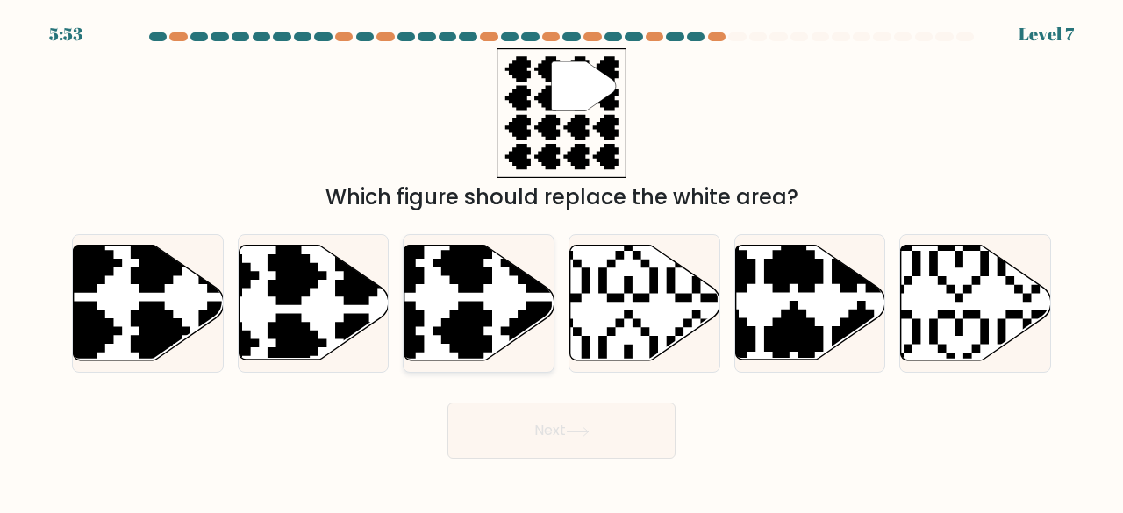
click at [496, 303] on icon at bounding box center [479, 303] width 150 height 115
click at [561, 261] on input "c." at bounding box center [561, 259] width 1 height 4
radio input "true"
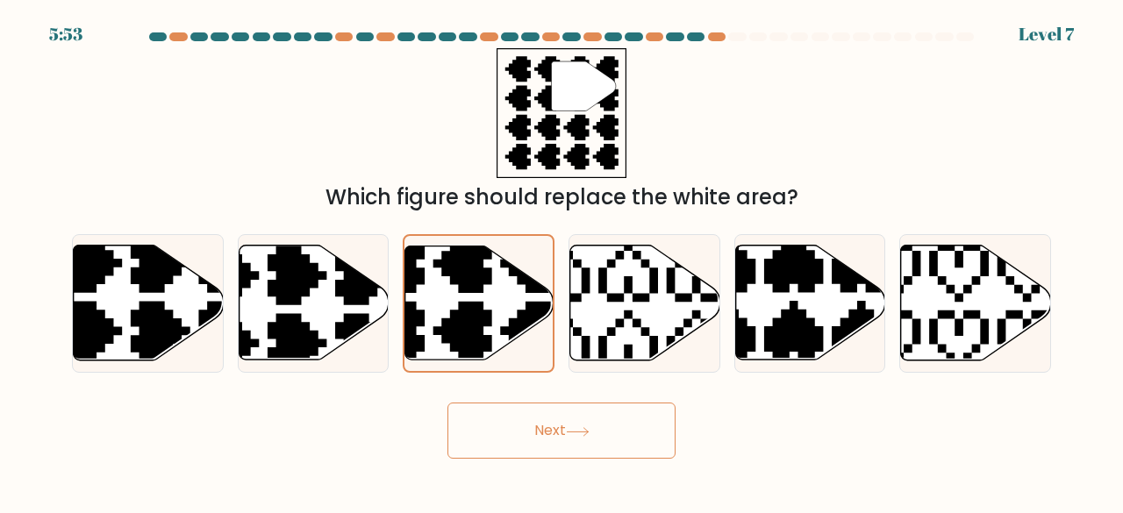
click at [562, 431] on button "Next" at bounding box center [561, 431] width 228 height 56
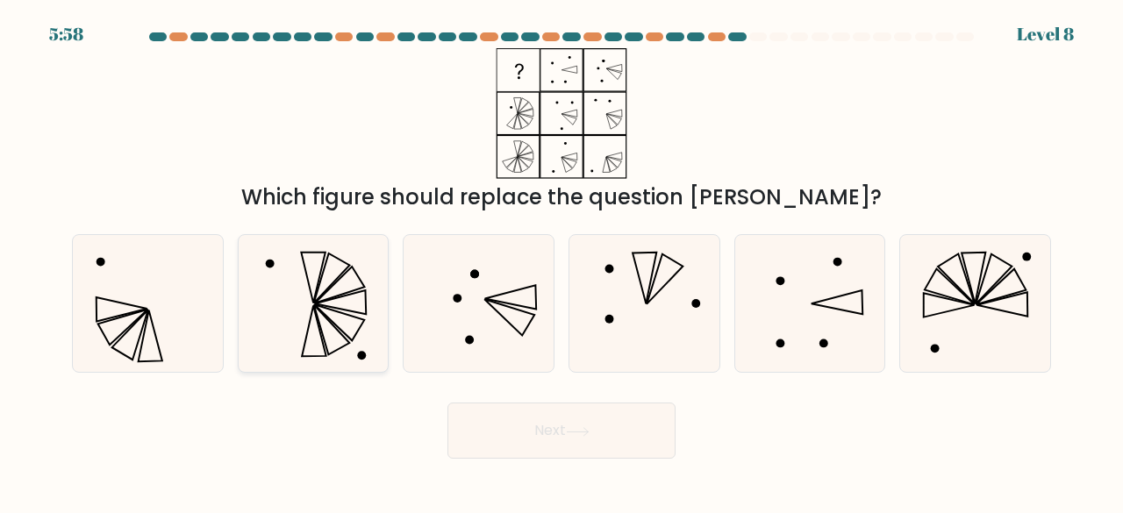
click at [302, 294] on icon at bounding box center [314, 304] width 138 height 138
click at [561, 261] on input "b." at bounding box center [561, 259] width 1 height 4
radio input "true"
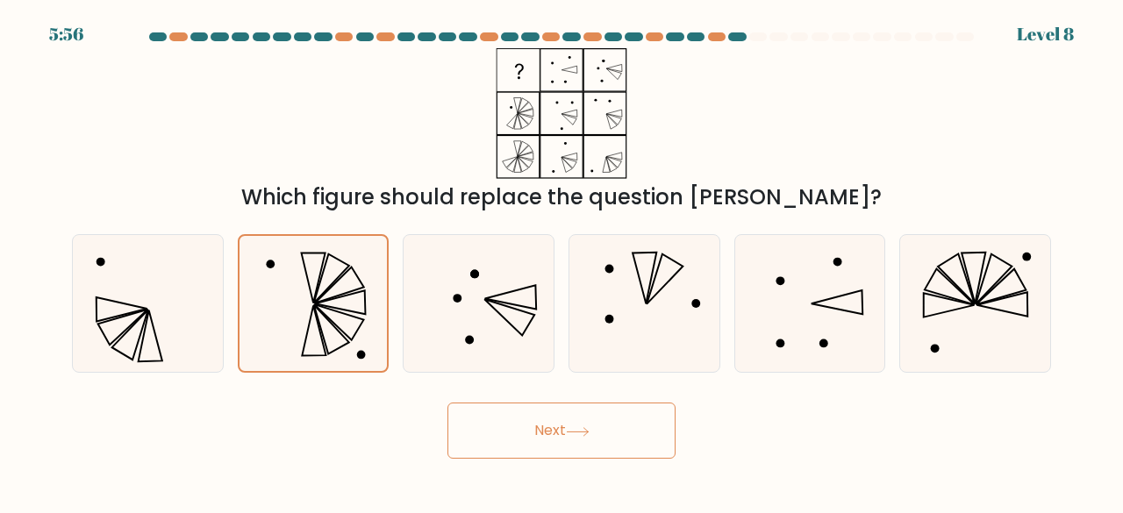
click at [586, 441] on button "Next" at bounding box center [561, 431] width 228 height 56
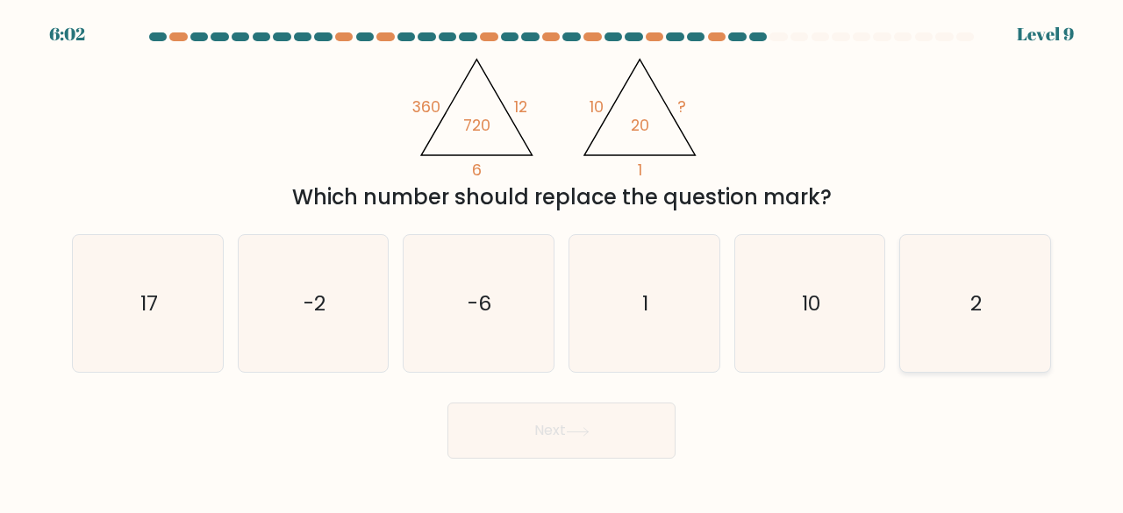
click at [993, 332] on icon "2" at bounding box center [975, 304] width 138 height 138
click at [562, 261] on input "f. 2" at bounding box center [561, 259] width 1 height 4
radio input "true"
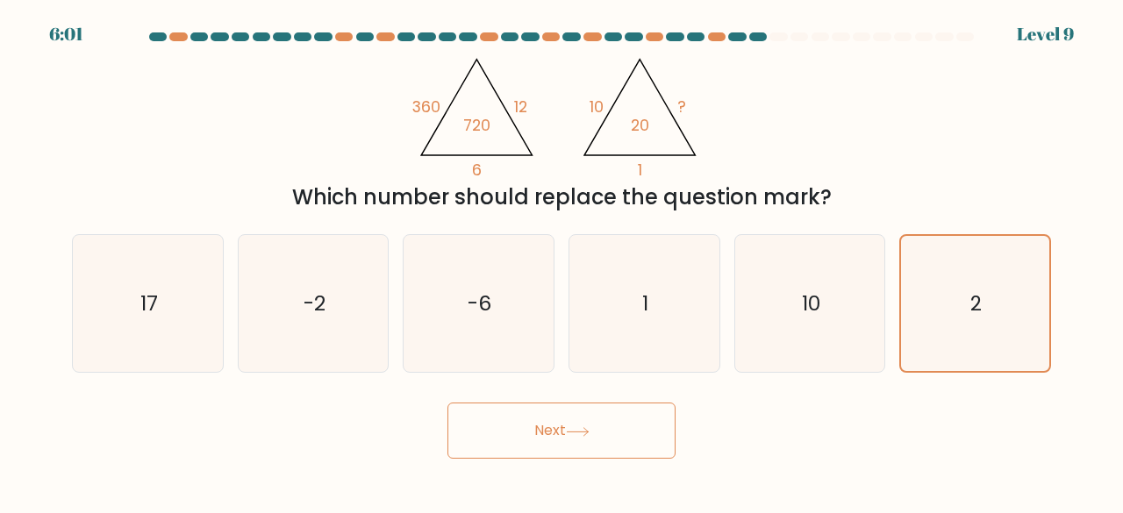
click at [577, 422] on button "Next" at bounding box center [561, 431] width 228 height 56
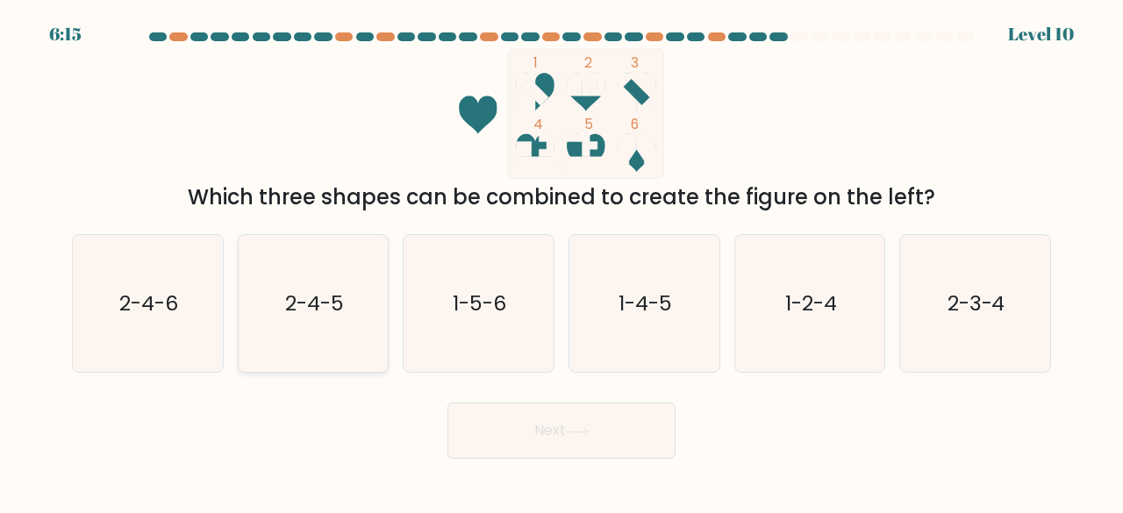
click at [316, 329] on icon "2-4-5" at bounding box center [314, 304] width 138 height 138
click at [561, 261] on input "b. 2-4-5" at bounding box center [561, 259] width 1 height 4
radio input "true"
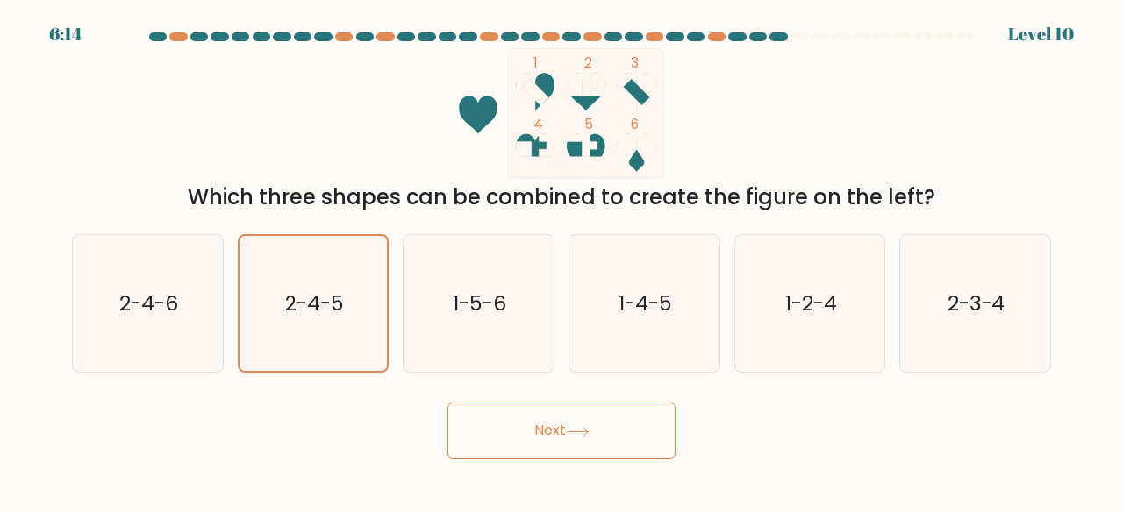
click at [577, 428] on icon at bounding box center [578, 432] width 24 height 10
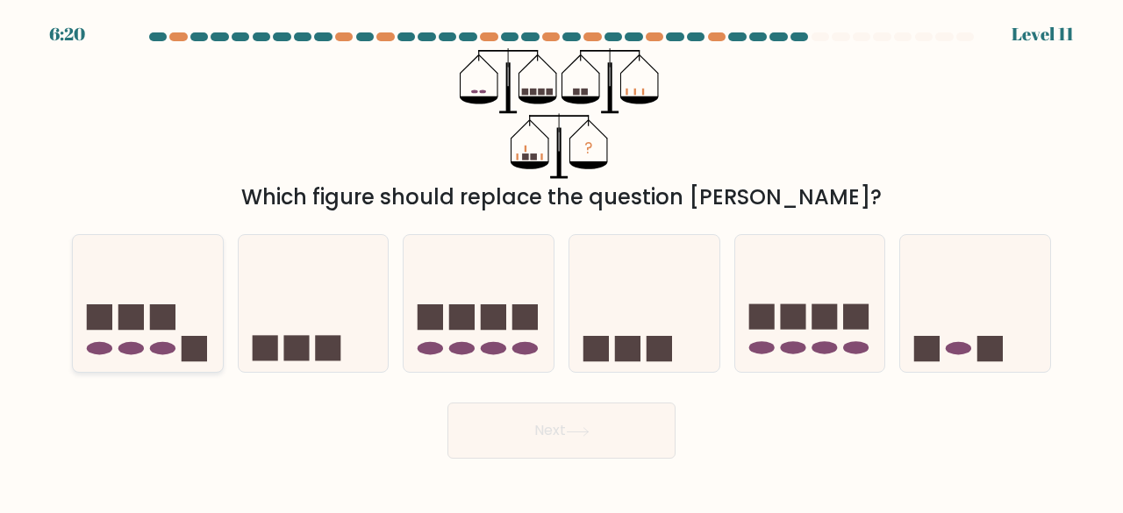
click at [136, 331] on icon at bounding box center [148, 303] width 150 height 124
click at [561, 261] on input "a." at bounding box center [561, 259] width 1 height 4
radio input "true"
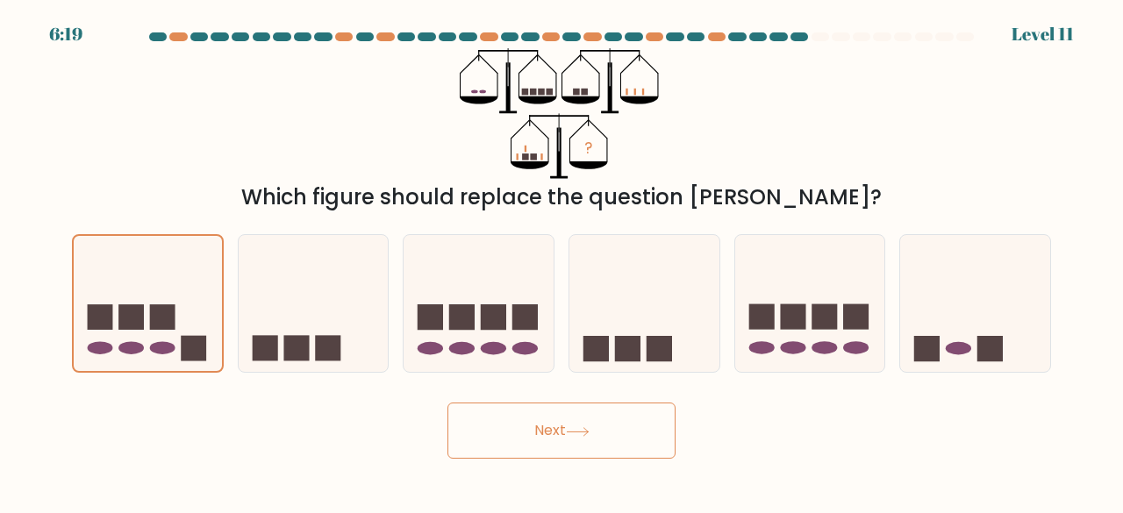
click at [532, 423] on button "Next" at bounding box center [561, 431] width 228 height 56
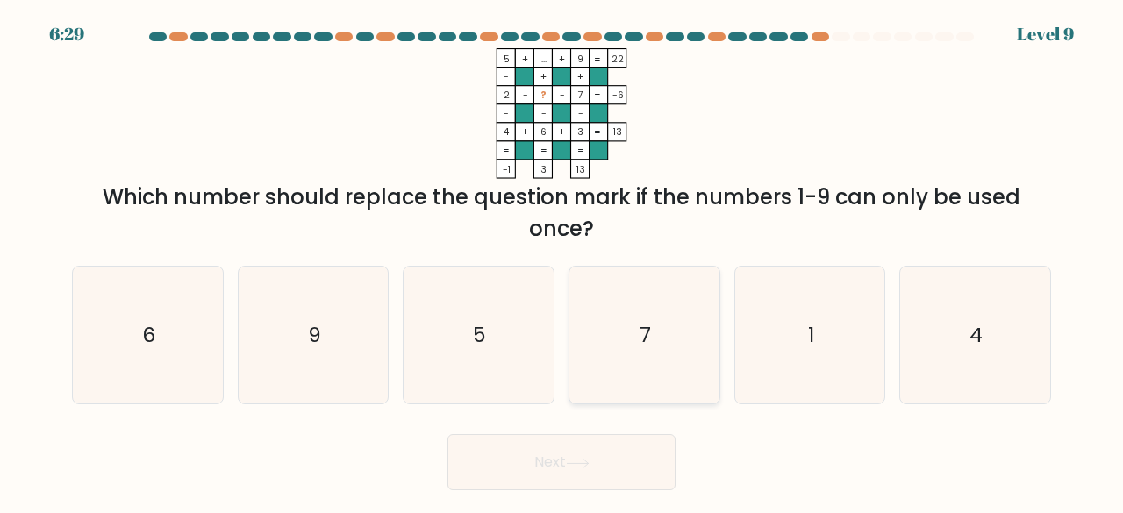
click at [652, 324] on icon "7" at bounding box center [644, 336] width 138 height 138
click at [562, 261] on input "d. 7" at bounding box center [561, 259] width 1 height 4
radio input "true"
click at [554, 453] on button "Next" at bounding box center [561, 462] width 228 height 56
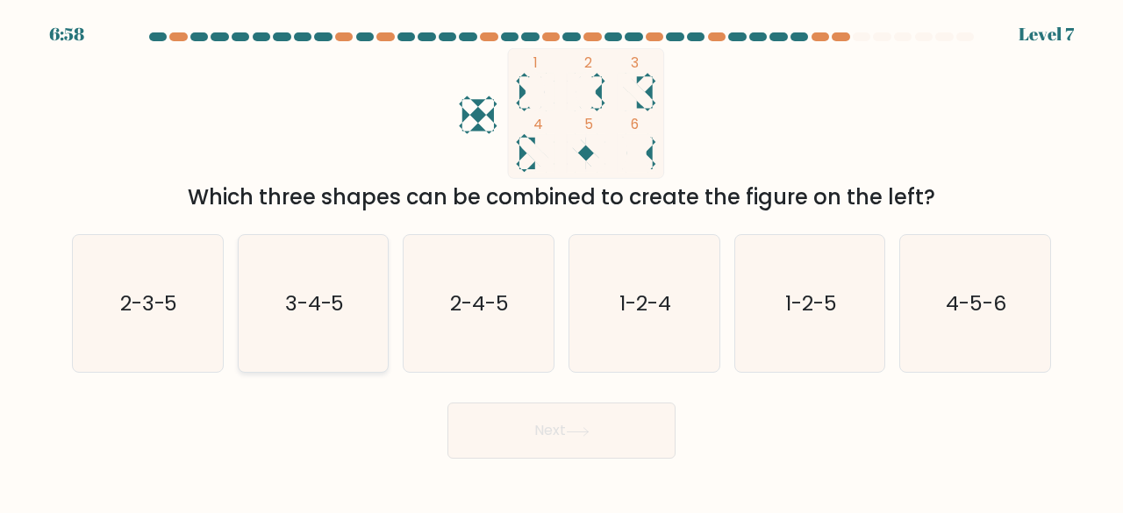
click at [364, 288] on icon "3-4-5" at bounding box center [314, 304] width 138 height 138
click at [561, 261] on input "b. 3-4-5" at bounding box center [561, 259] width 1 height 4
radio input "true"
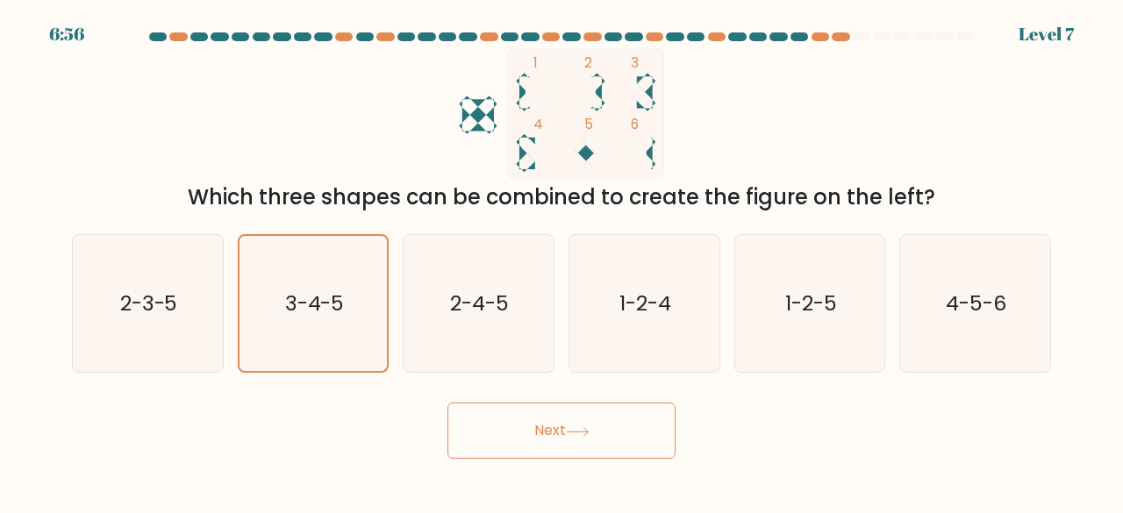
click at [575, 436] on icon at bounding box center [578, 432] width 24 height 10
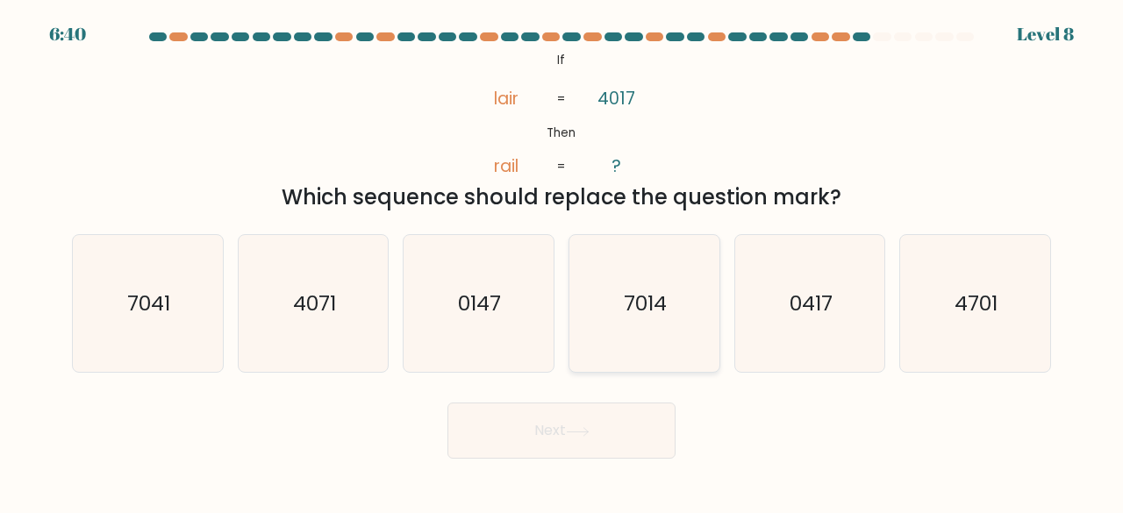
click at [616, 313] on icon "7014" at bounding box center [644, 304] width 138 height 138
click at [562, 261] on input "d. 7014" at bounding box center [561, 259] width 1 height 4
radio input "true"
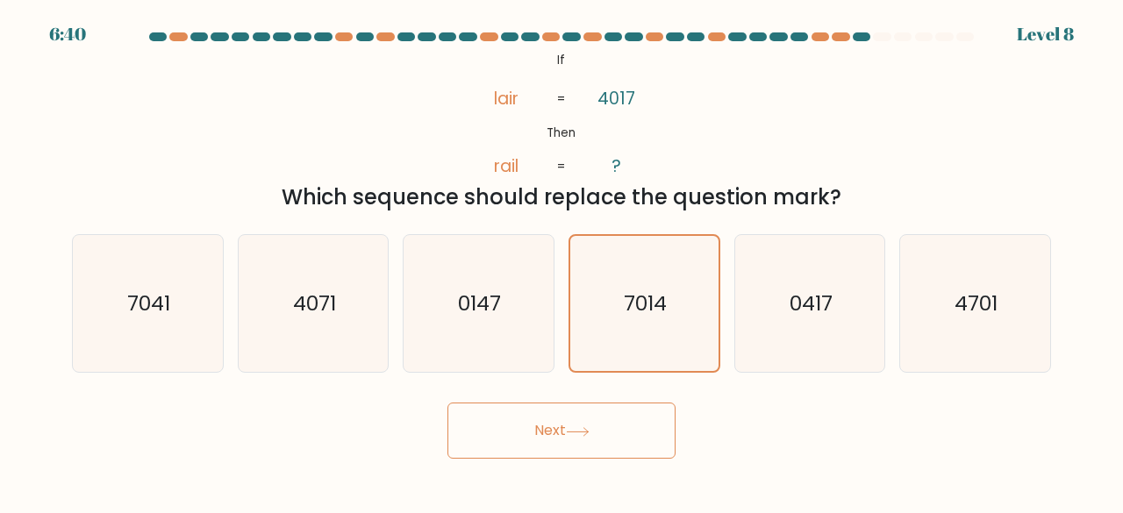
click at [561, 429] on button "Next" at bounding box center [561, 431] width 228 height 56
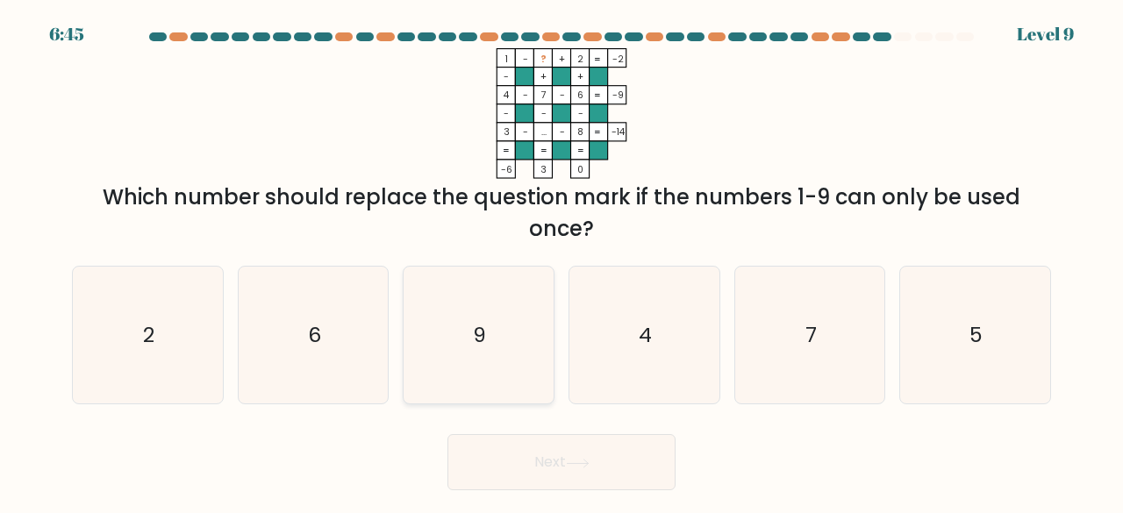
click at [525, 344] on icon "9" at bounding box center [479, 336] width 138 height 138
click at [561, 261] on input "c. 9" at bounding box center [561, 259] width 1 height 4
radio input "true"
click at [598, 471] on button "Next" at bounding box center [561, 462] width 228 height 56
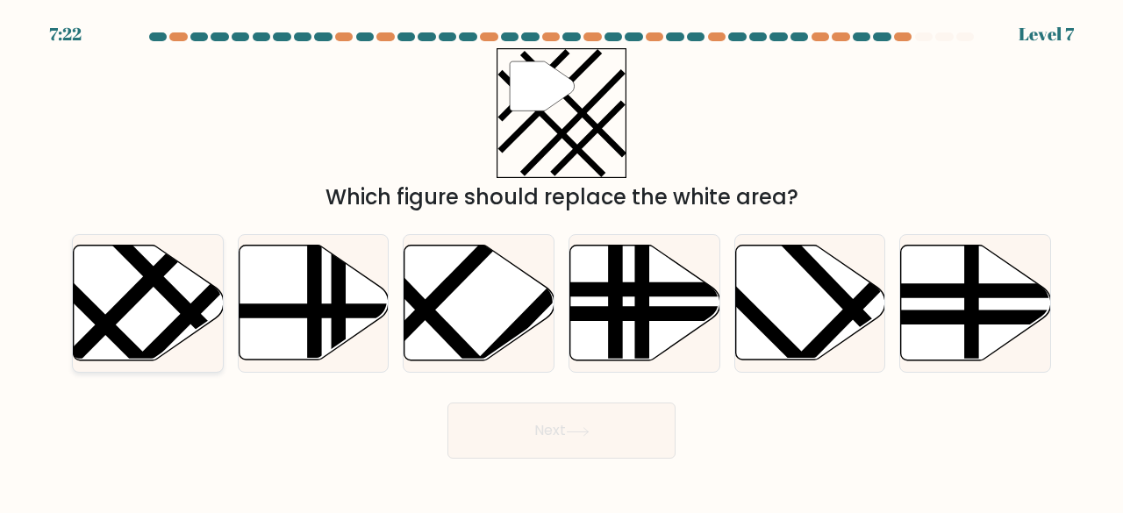
click at [146, 276] on line at bounding box center [129, 301] width 157 height 158
click at [561, 261] on input "a." at bounding box center [561, 259] width 1 height 4
radio input "true"
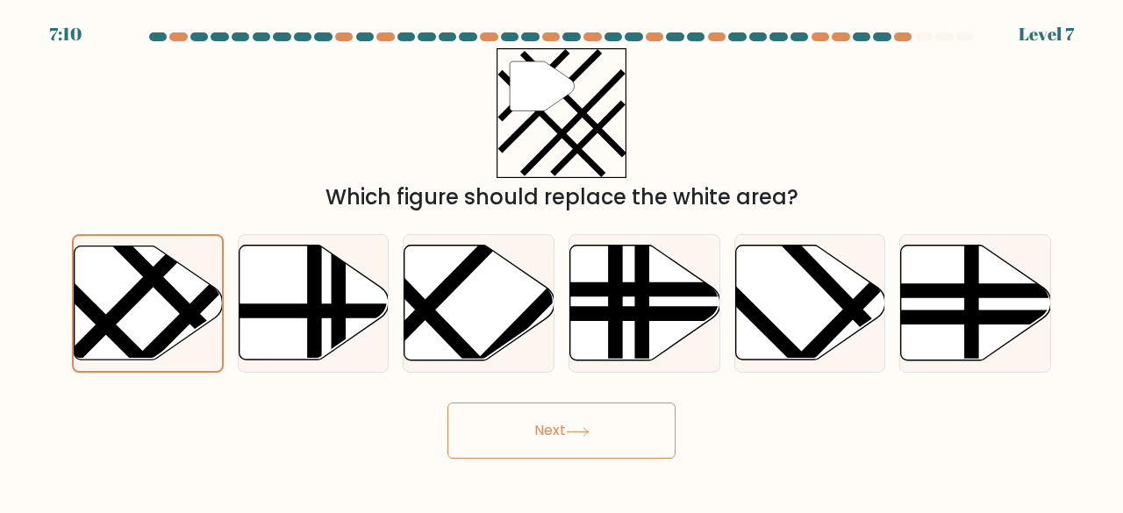
click at [582, 448] on button "Next" at bounding box center [561, 431] width 228 height 56
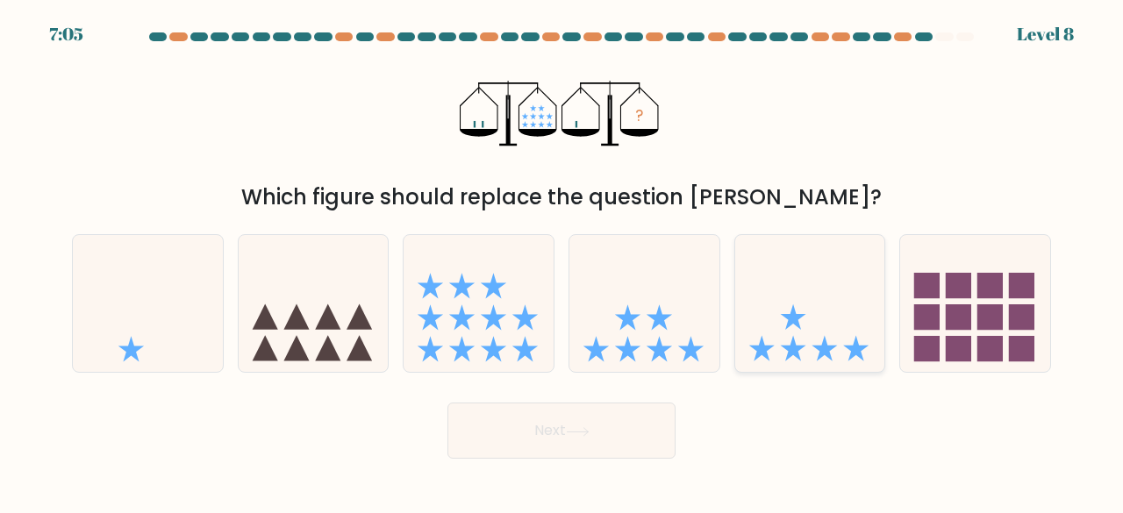
click at [804, 315] on icon at bounding box center [792, 316] width 25 height 25
click at [562, 261] on input "e." at bounding box center [561, 259] width 1 height 4
radio input "true"
click at [568, 428] on button "Next" at bounding box center [561, 431] width 228 height 56
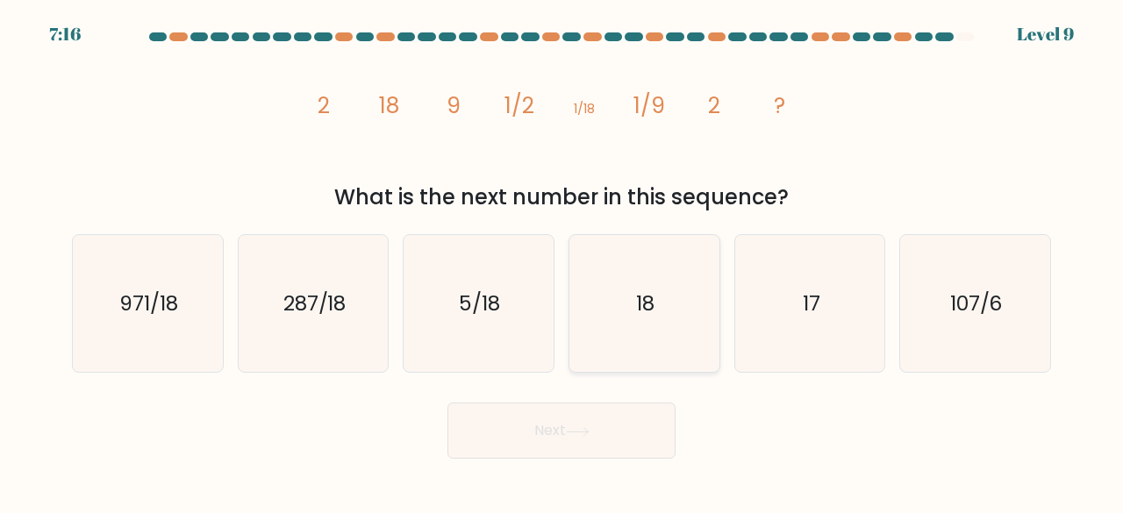
click at [581, 324] on icon "18" at bounding box center [644, 304] width 138 height 138
click at [562, 261] on input "d. 18" at bounding box center [561, 259] width 1 height 4
radio input "true"
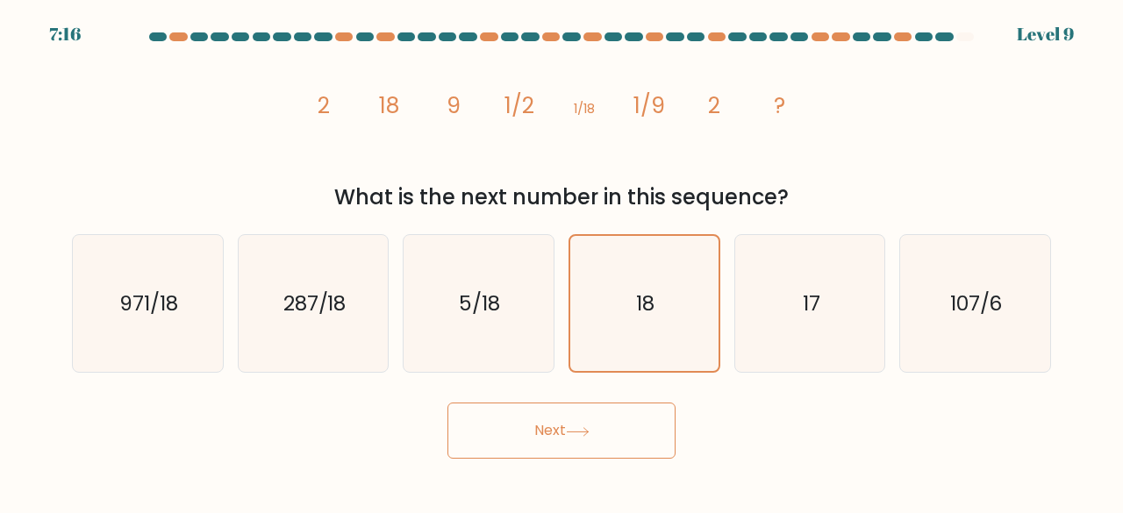
click at [558, 437] on button "Next" at bounding box center [561, 431] width 228 height 56
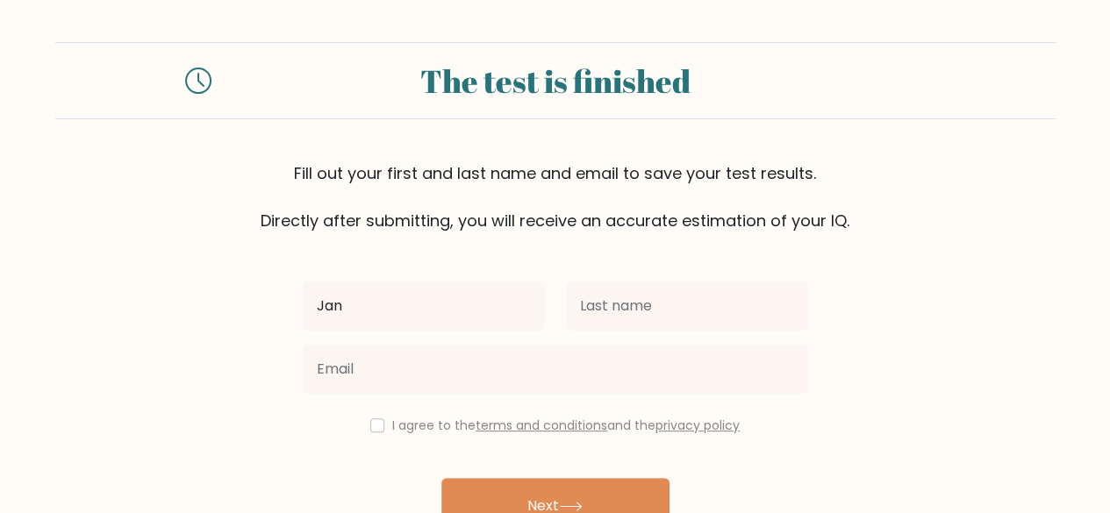
type input "[PERSON_NAME] [PERSON_NAME]"
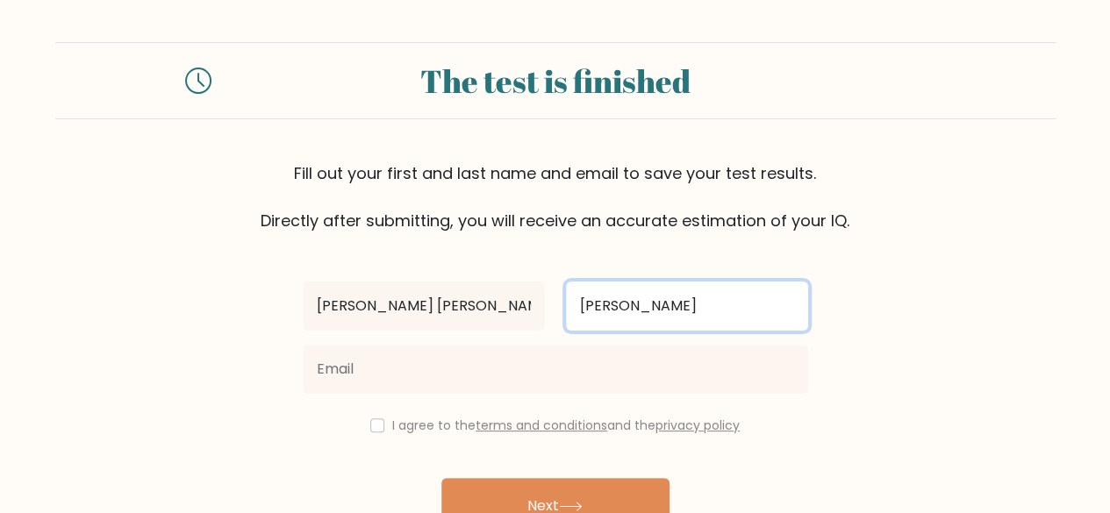
type input "[PERSON_NAME]"
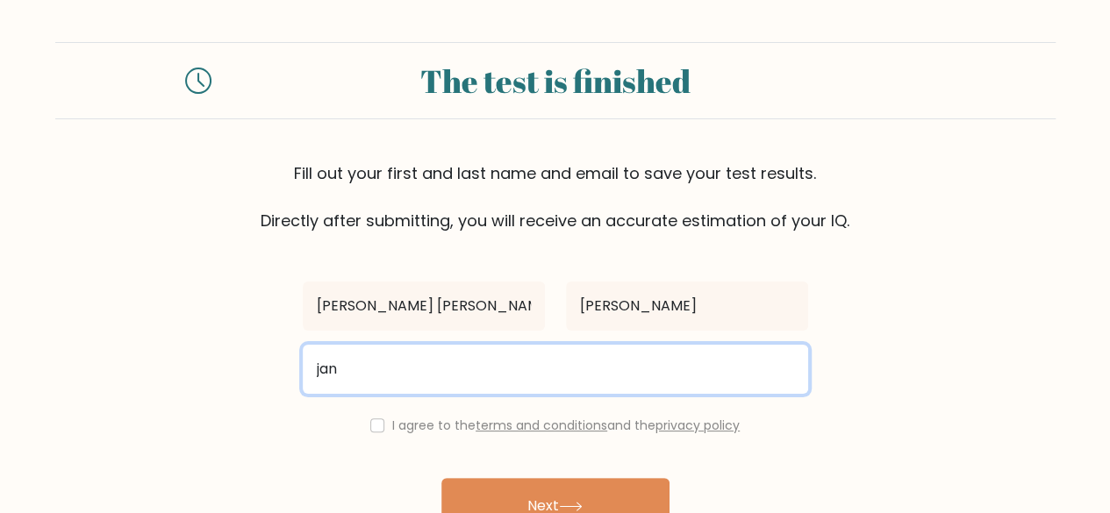
type input "[EMAIL_ADDRESS][DOMAIN_NAME]"
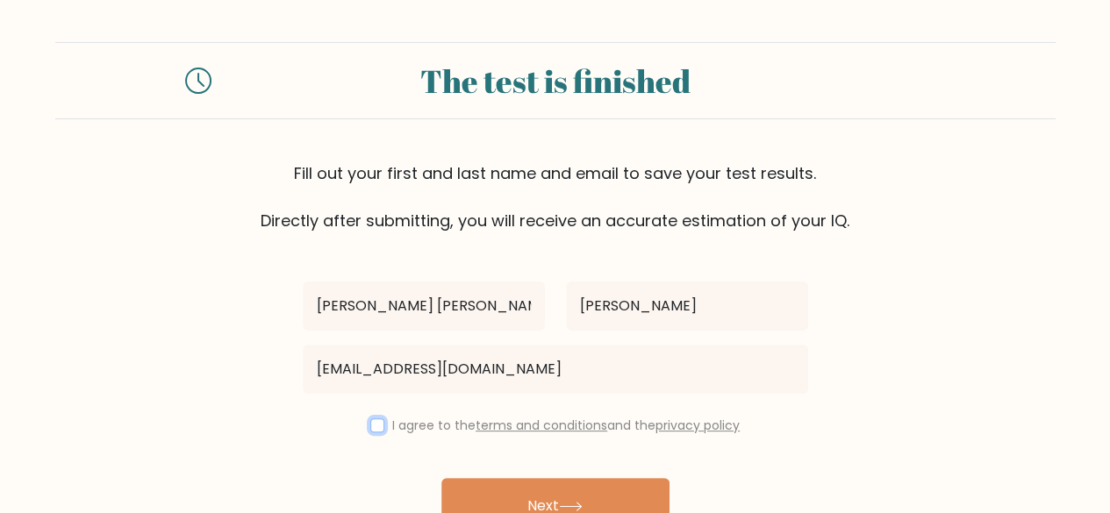
click at [370, 427] on input "checkbox" at bounding box center [377, 425] width 14 height 14
checkbox input "true"
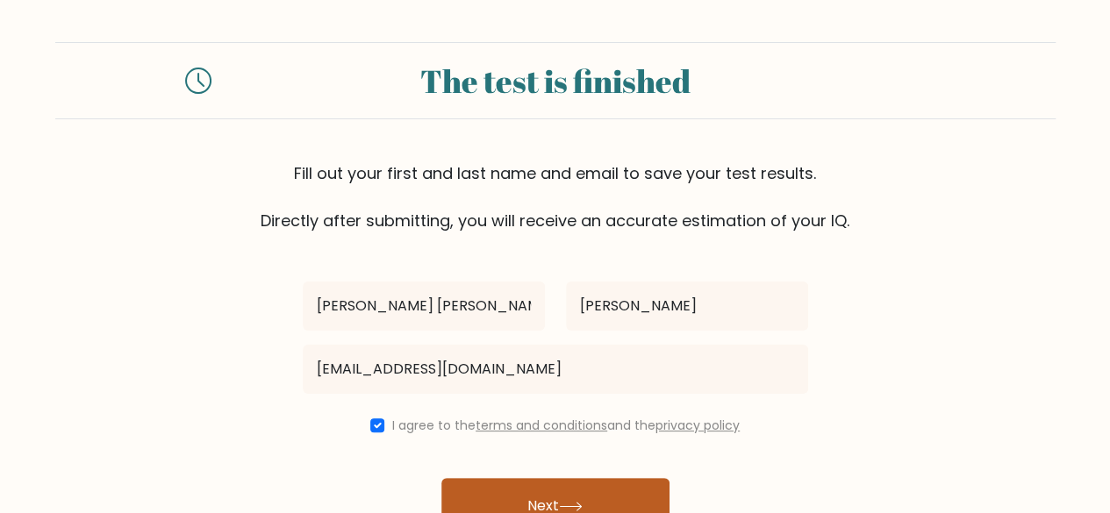
click at [505, 499] on button "Next" at bounding box center [555, 506] width 228 height 56
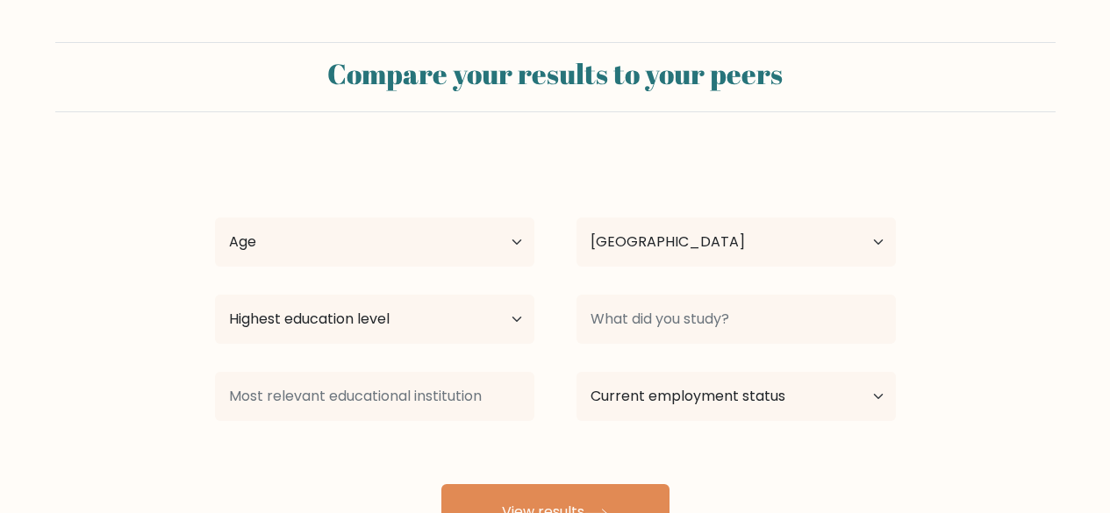
select select "PH"
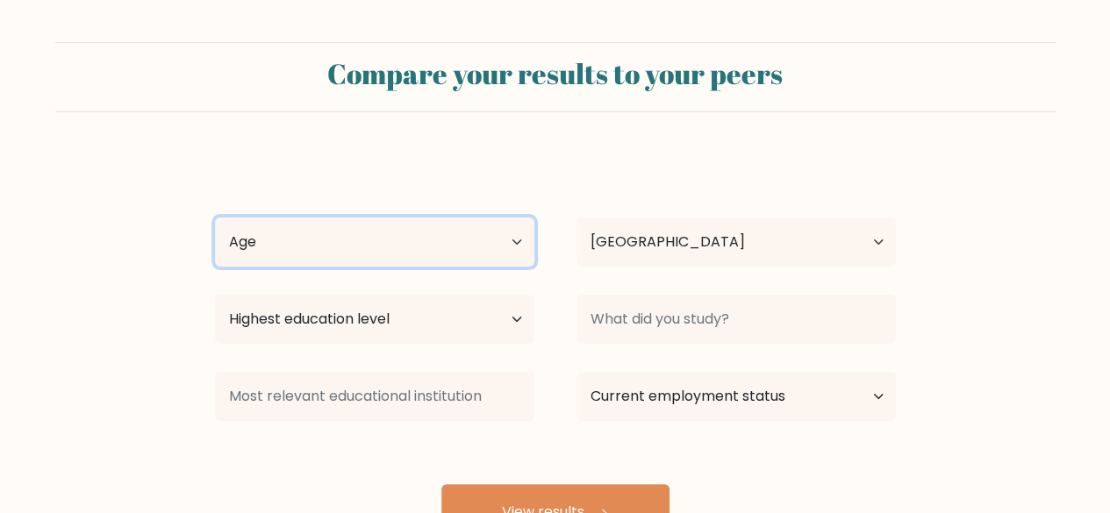
click at [477, 259] on select "Age Under 18 years old 18-24 years old 25-34 years old 35-44 years old 45-54 ye…" at bounding box center [374, 242] width 319 height 49
select select "25_34"
click at [215, 218] on select "Age Under 18 years old 18-24 years old 25-34 years old 35-44 years old 45-54 ye…" at bounding box center [374, 242] width 319 height 49
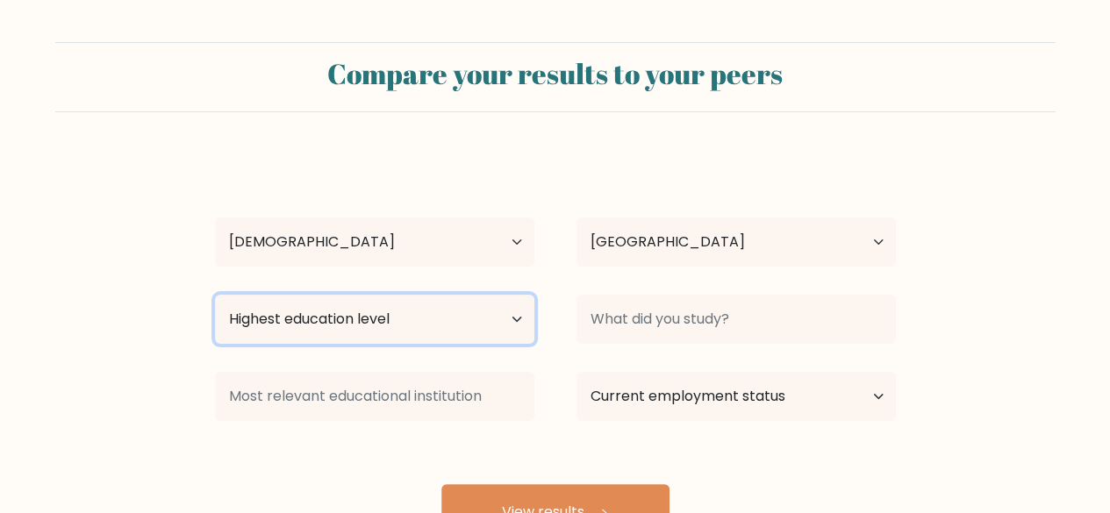
click at [410, 317] on select "Highest education level No schooling Primary Lower Secondary Upper Secondary Oc…" at bounding box center [374, 319] width 319 height 49
select select "bachelors_degree"
click at [215, 295] on select "Highest education level No schooling Primary Lower Secondary Upper Secondary Oc…" at bounding box center [374, 319] width 319 height 49
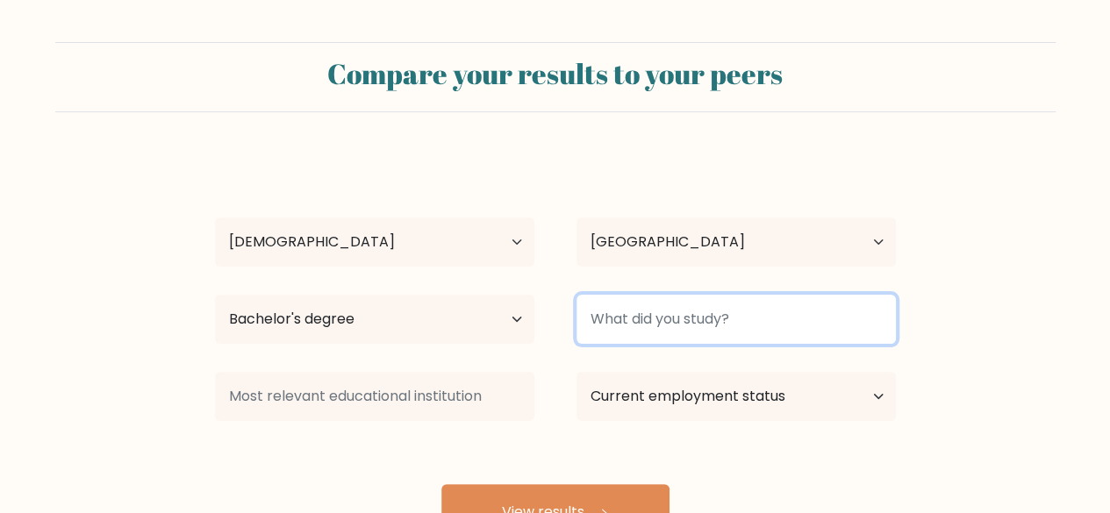
click at [625, 329] on input at bounding box center [735, 319] width 319 height 49
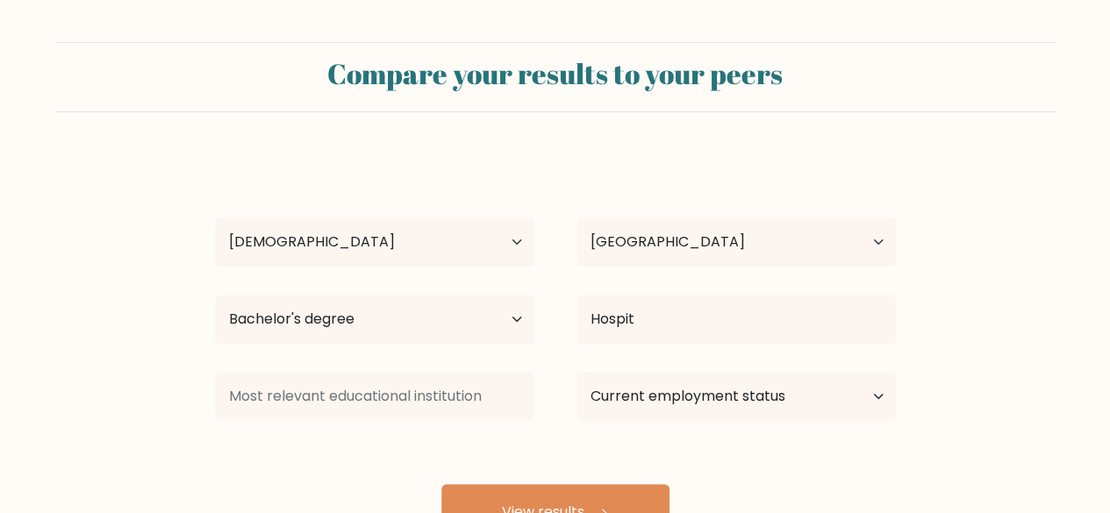
click at [638, 393] on div "Jane Paullete Lachica Age Under 18 years old 18-24 years old 25-34 years old 35…" at bounding box center [555, 347] width 702 height 386
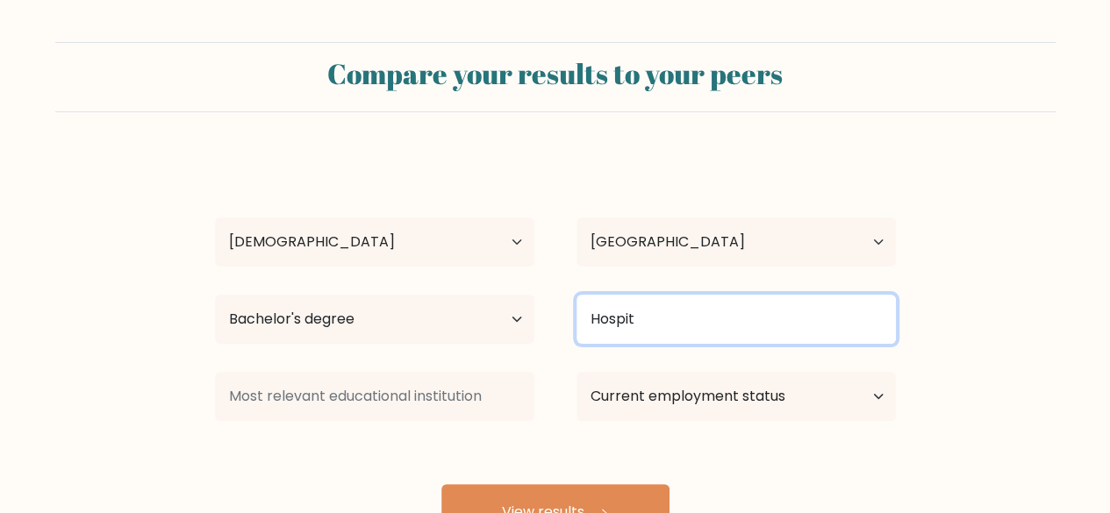
click at [638, 317] on input "Hospit" at bounding box center [735, 319] width 319 height 49
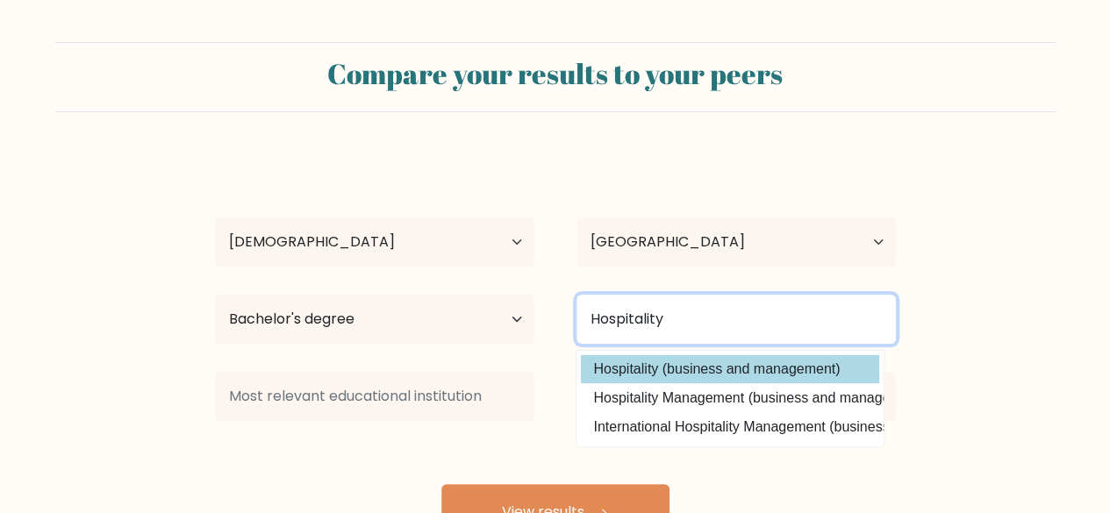
type input "Hospitality"
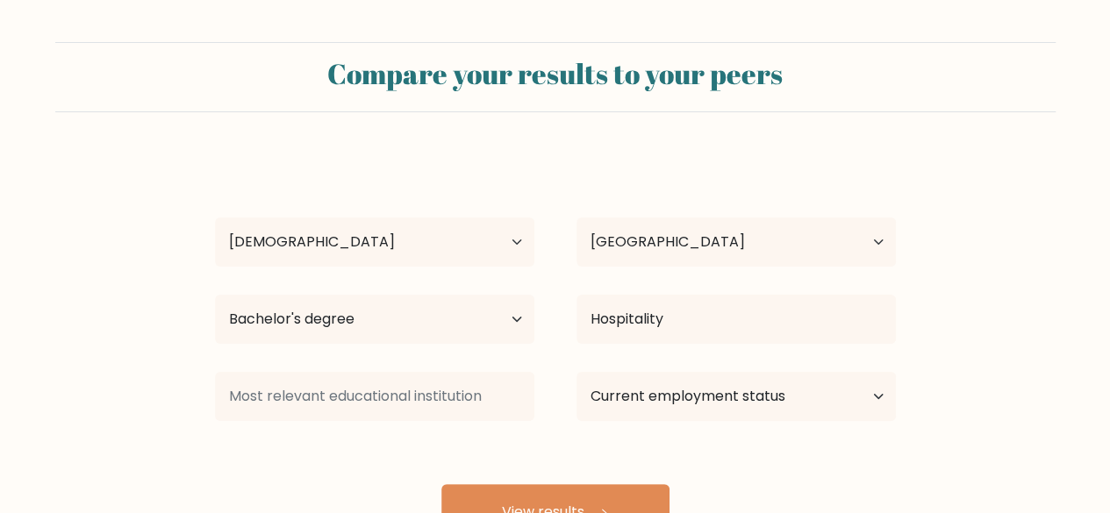
click at [648, 363] on div "Jane Paullete Lachica Age Under 18 years old 18-24 years old 25-34 years old 35…" at bounding box center [555, 347] width 702 height 386
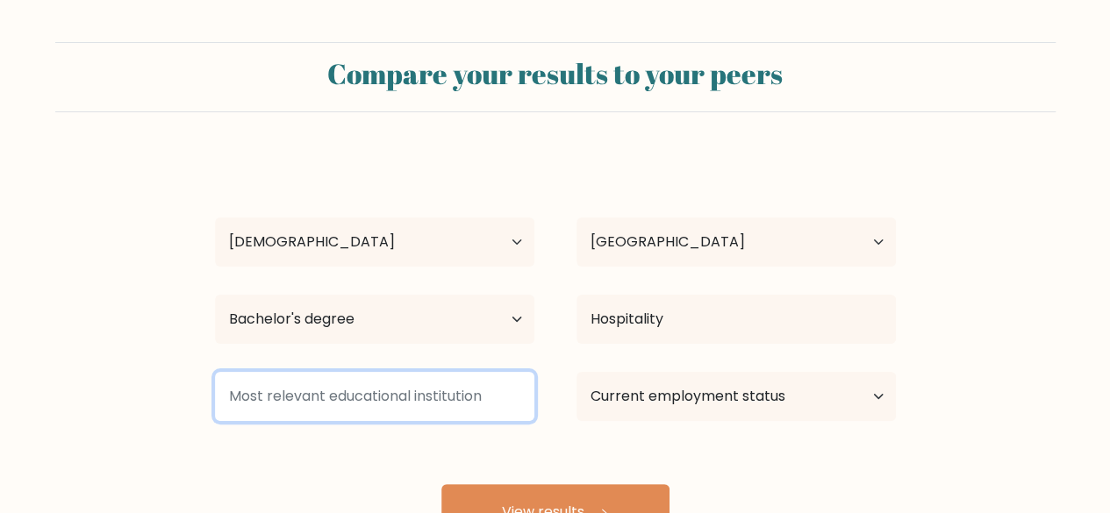
click at [445, 406] on input at bounding box center [374, 396] width 319 height 49
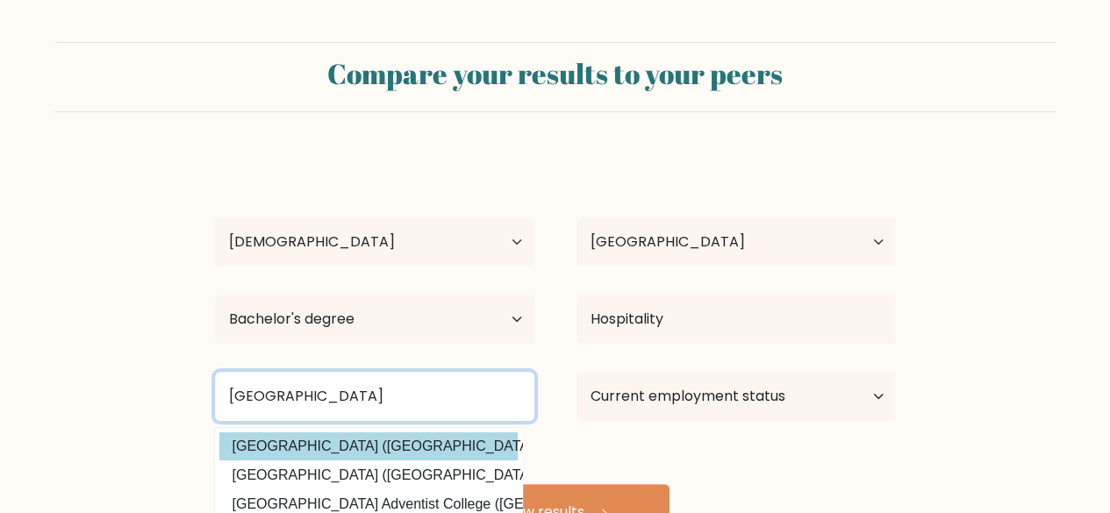
type input "Central Luzon"
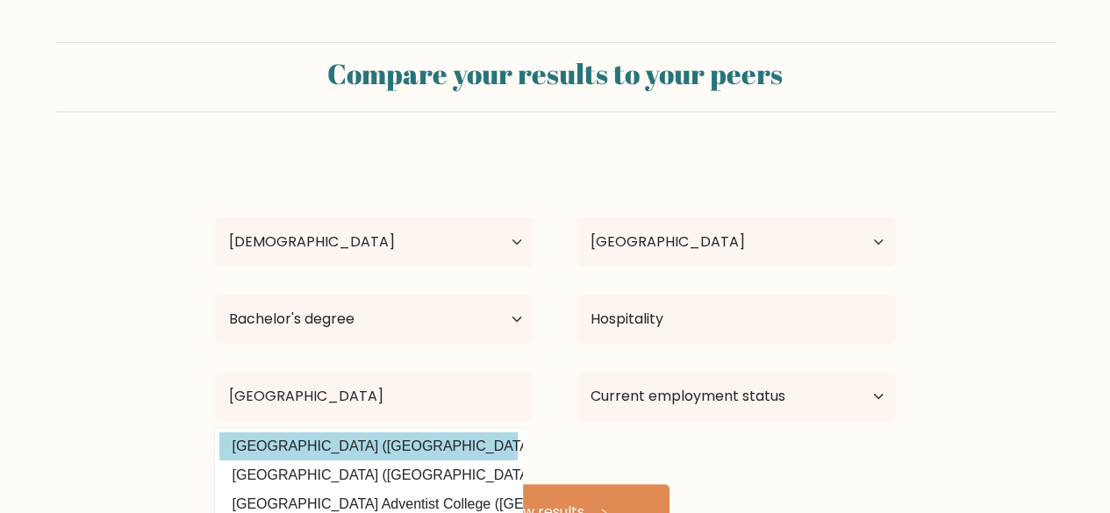
click at [460, 440] on div "Jane Paullete Lachica Age Under 18 years old 18-24 years old 25-34 years old 35…" at bounding box center [555, 347] width 702 height 386
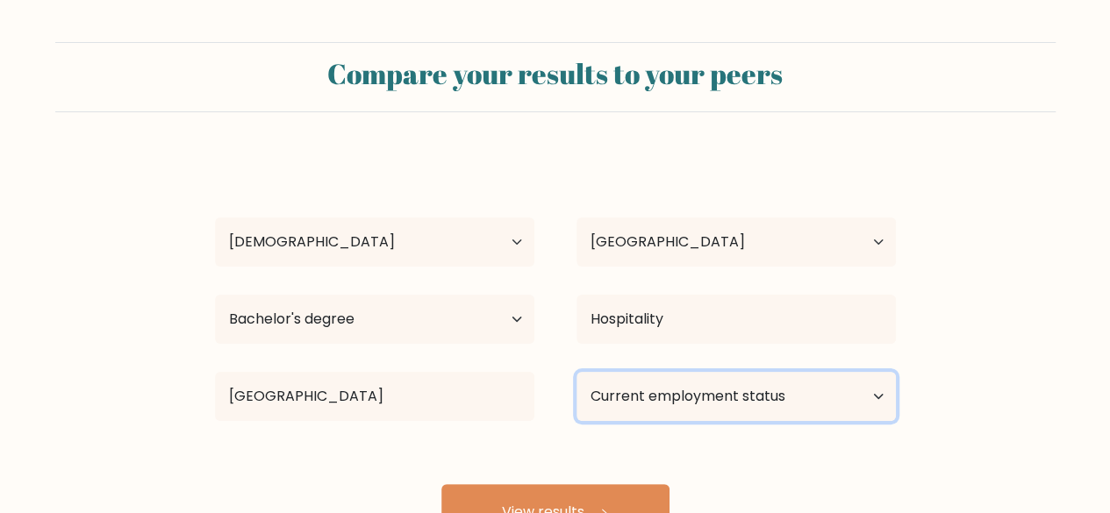
click at [642, 402] on select "Current employment status Employed Student Retired Other / prefer not to answer" at bounding box center [735, 396] width 319 height 49
select select "other"
click at [576, 372] on select "Current employment status Employed Student Retired Other / prefer not to answer" at bounding box center [735, 396] width 319 height 49
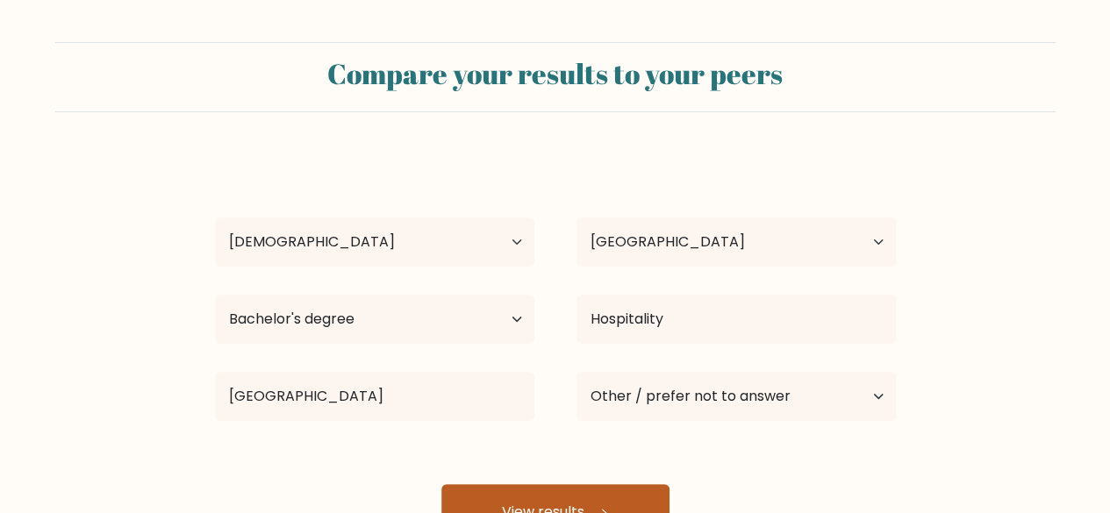
click at [559, 503] on button "View results" at bounding box center [555, 512] width 228 height 56
